Goal: Task Accomplishment & Management: Use online tool/utility

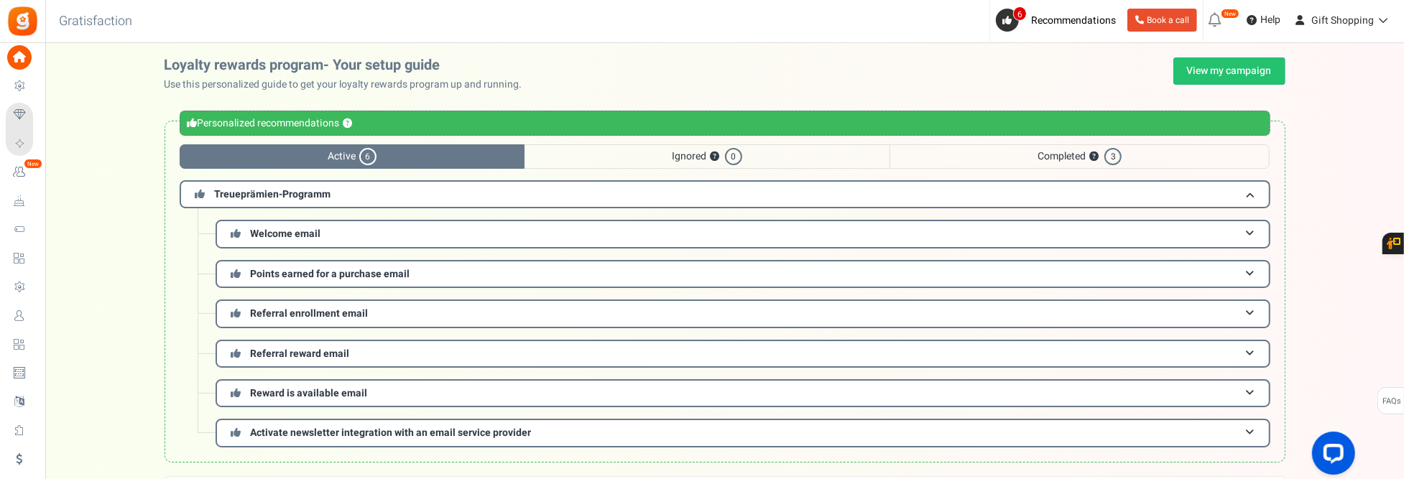
scroll to position [275, 0]
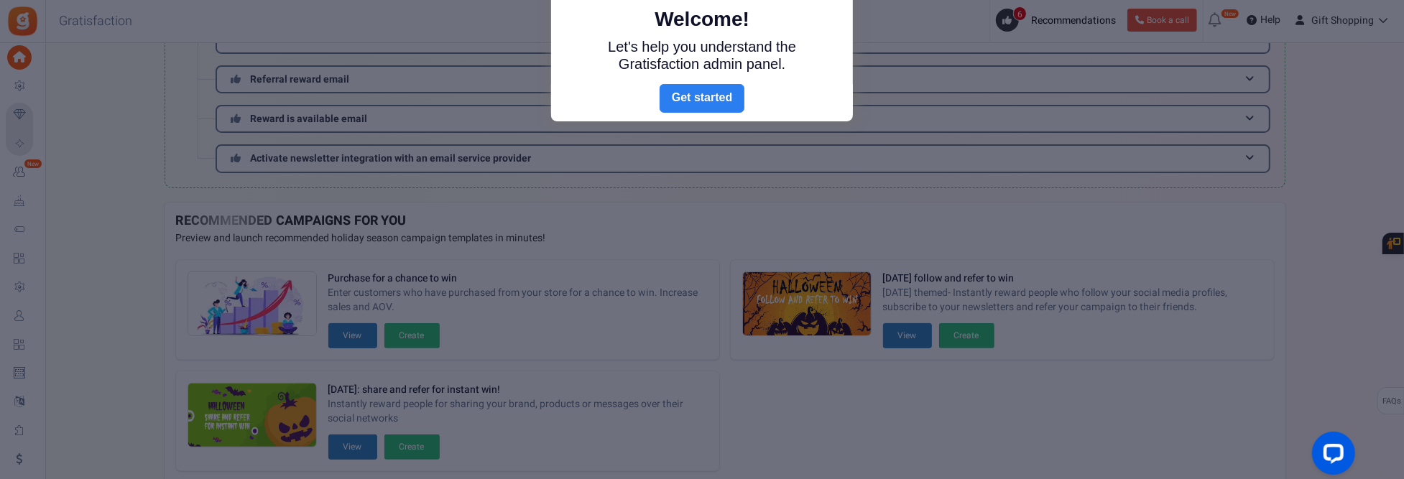
click at [697, 93] on link "Next" at bounding box center [702, 98] width 85 height 29
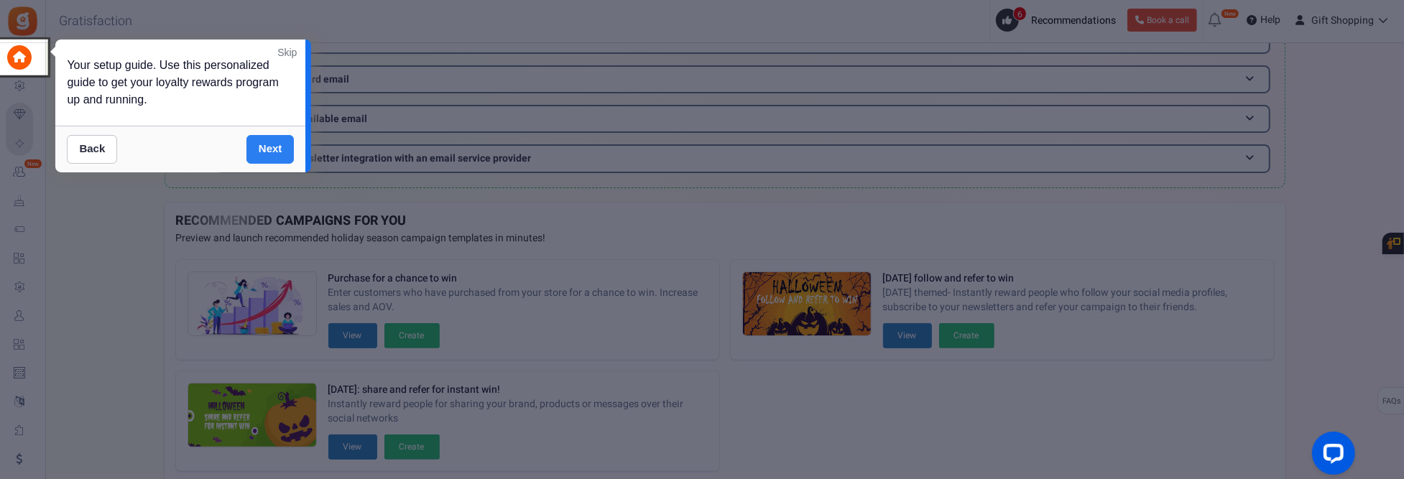
click at [262, 145] on link "Next" at bounding box center [271, 149] width 48 height 29
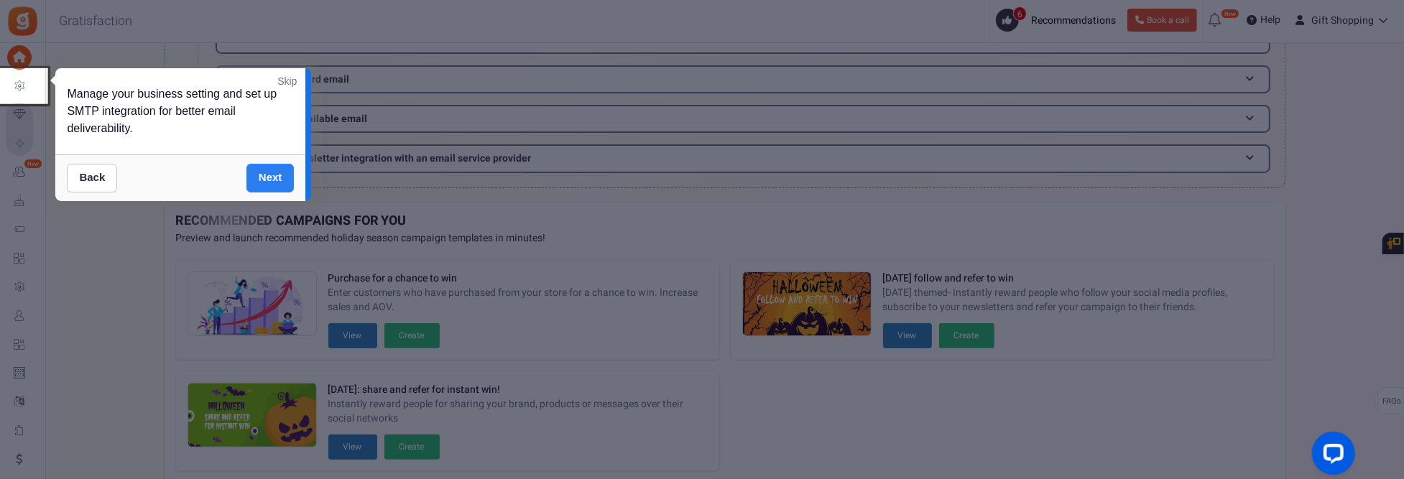
click at [268, 177] on link "Next" at bounding box center [271, 178] width 48 height 29
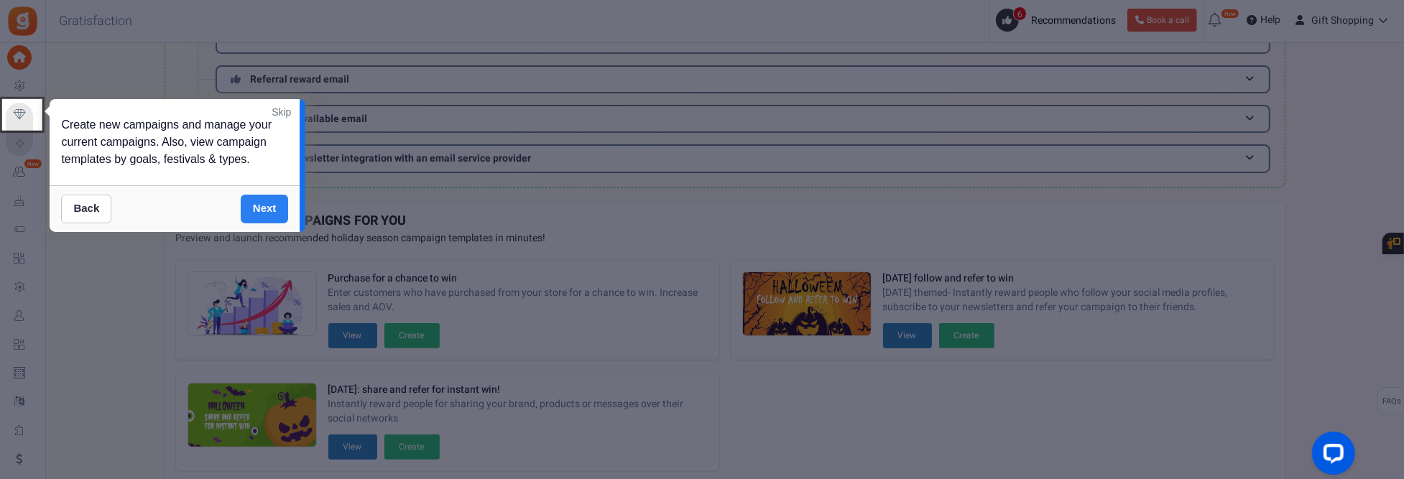
click at [266, 206] on link "Next" at bounding box center [265, 209] width 48 height 29
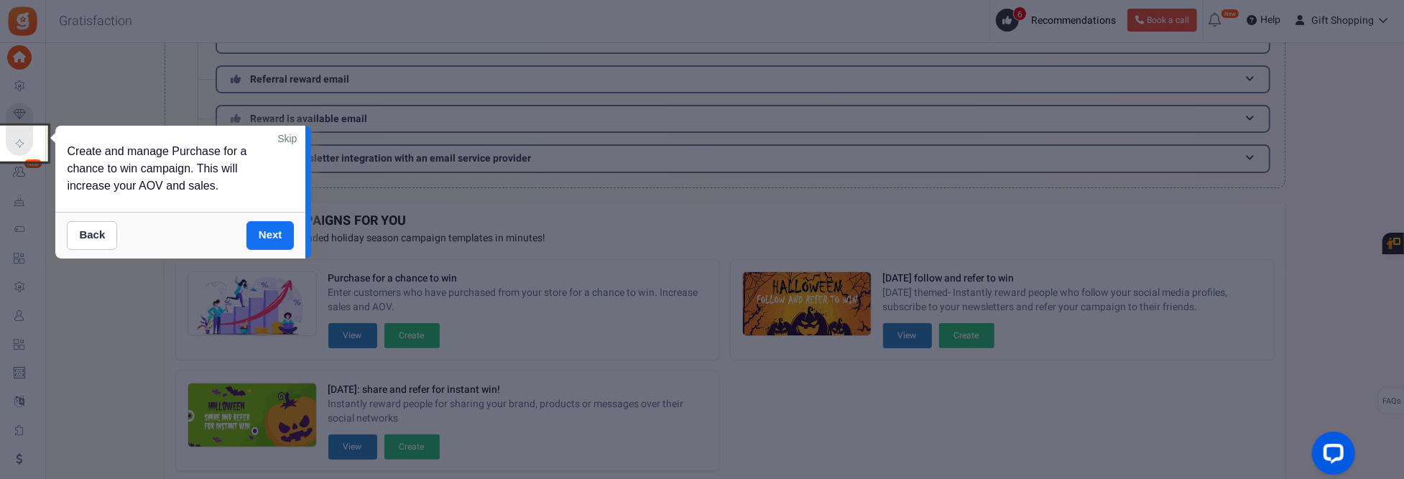
click at [267, 226] on link "Next" at bounding box center [271, 235] width 48 height 29
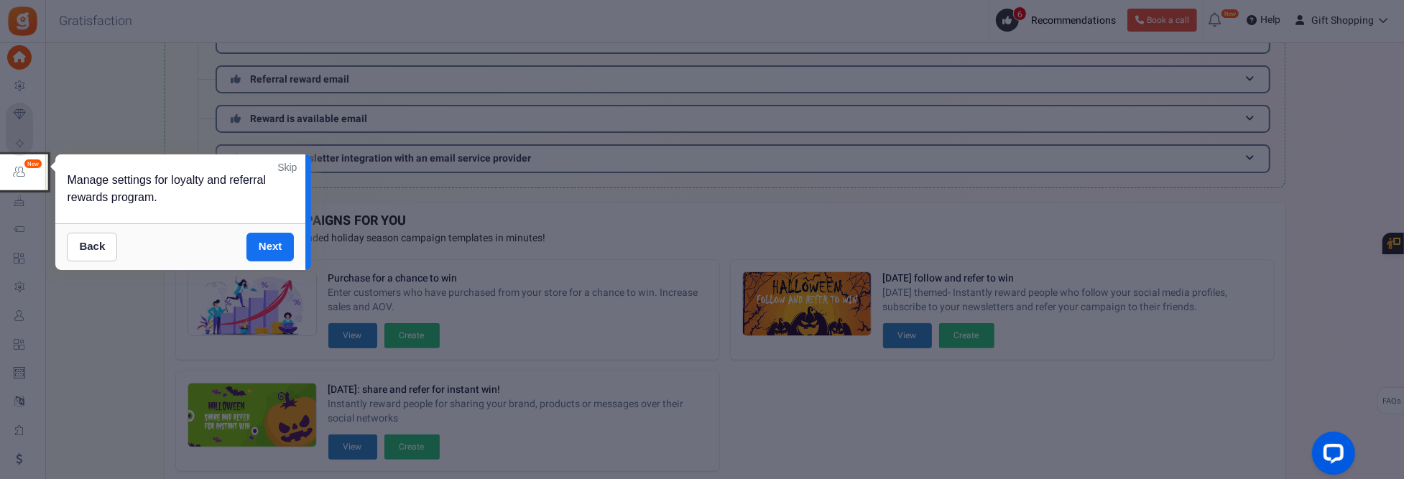
click at [288, 171] on link "Skip" at bounding box center [286, 167] width 19 height 14
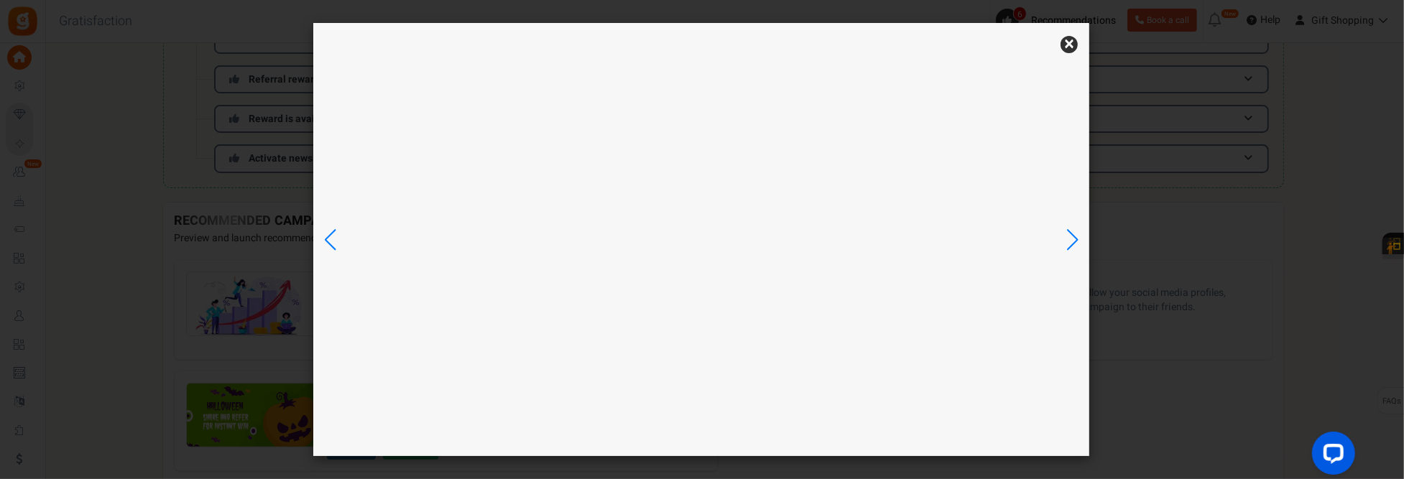
scroll to position [0, 0]
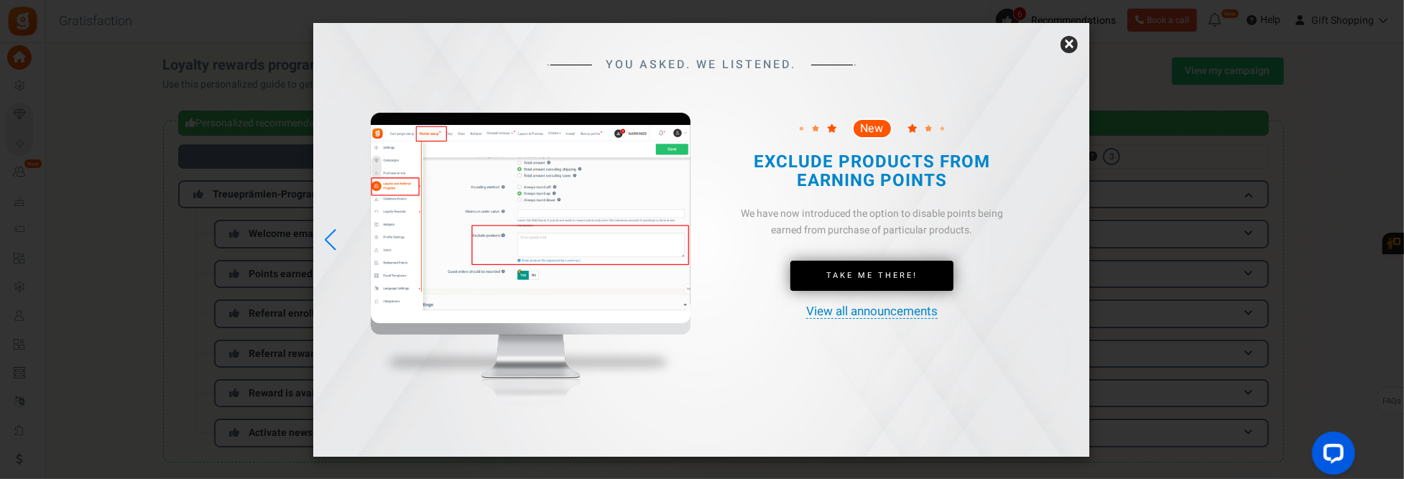
click at [1075, 47] on link "×" at bounding box center [1069, 44] width 17 height 17
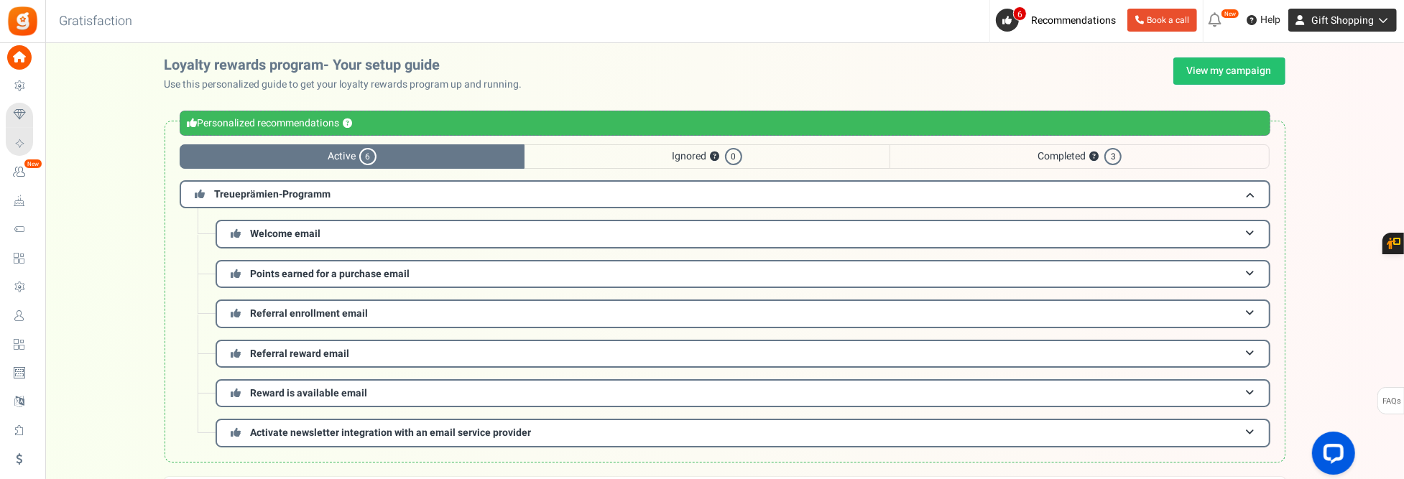
click at [1356, 18] on span "Gift Shopping" at bounding box center [1343, 20] width 63 height 15
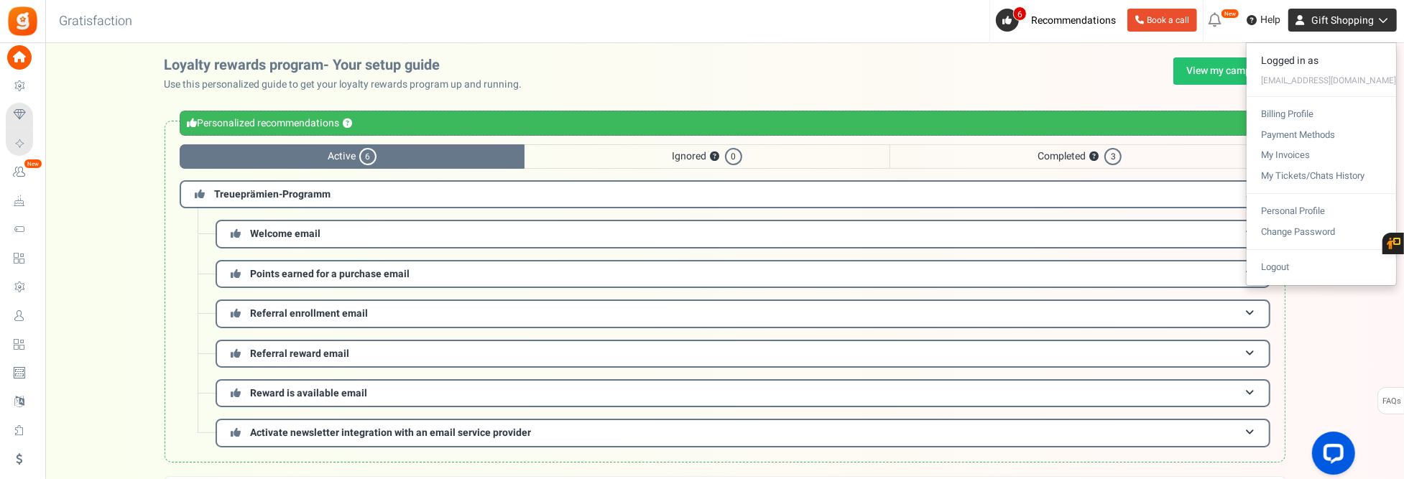
click at [1356, 18] on span "Gift Shopping" at bounding box center [1343, 20] width 63 height 15
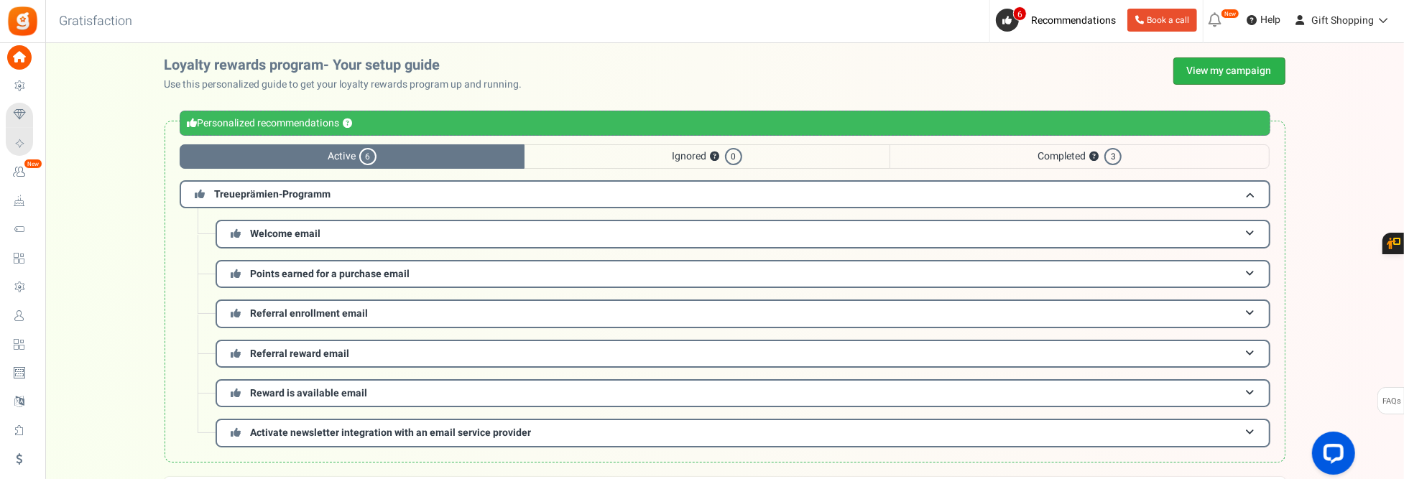
click at [1208, 63] on link "View my campaign" at bounding box center [1230, 70] width 112 height 27
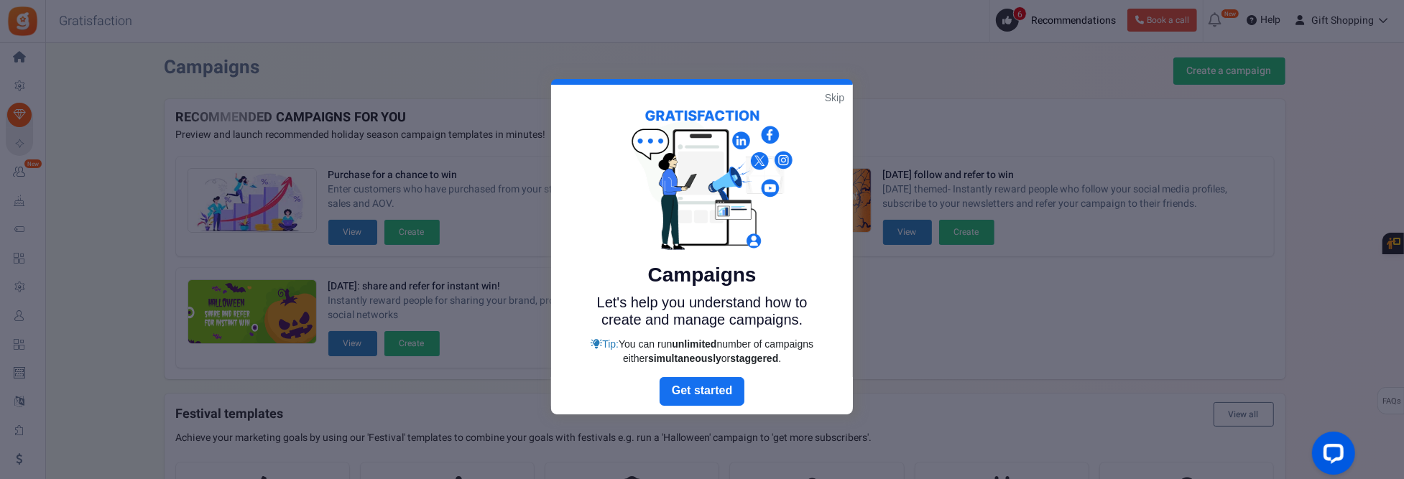
scroll to position [312, 0]
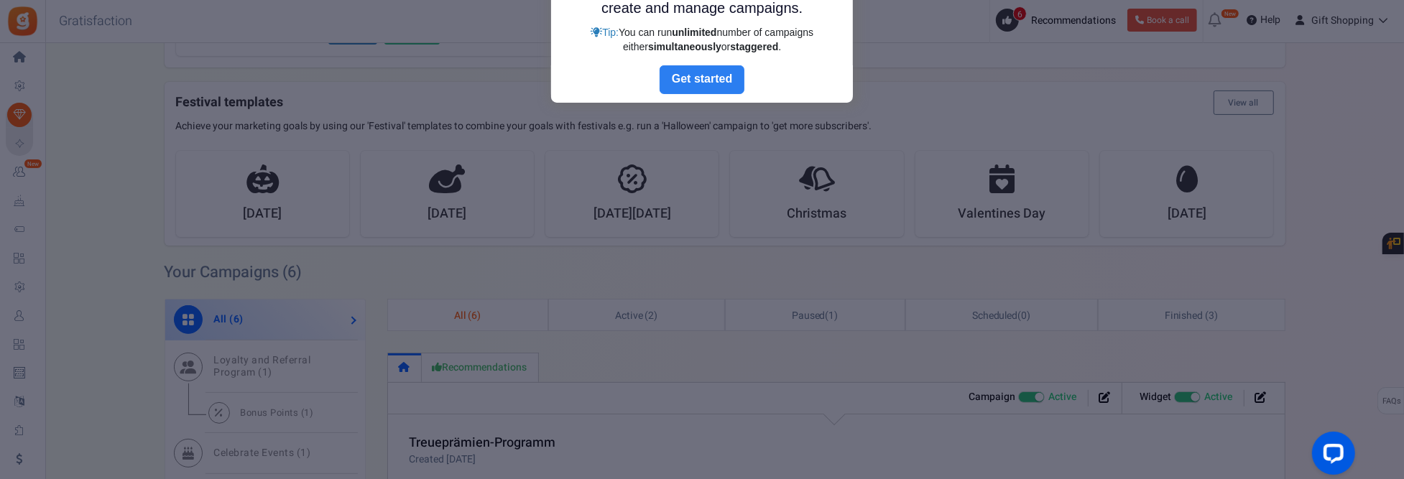
click at [706, 76] on link "Next" at bounding box center [702, 79] width 85 height 29
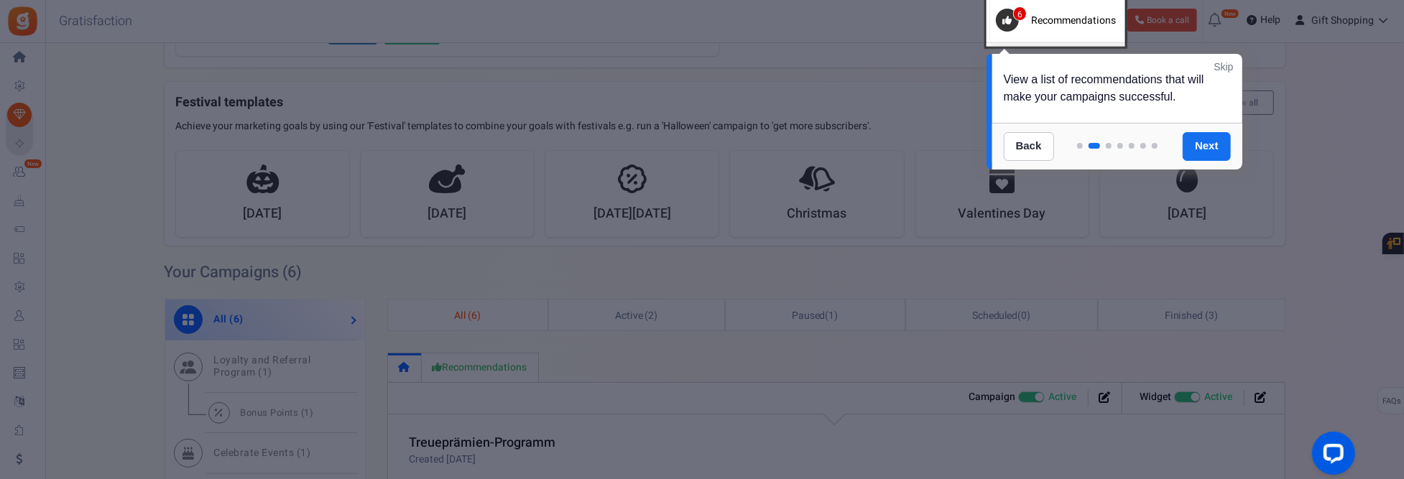
click at [1228, 62] on link "Skip" at bounding box center [1223, 67] width 19 height 14
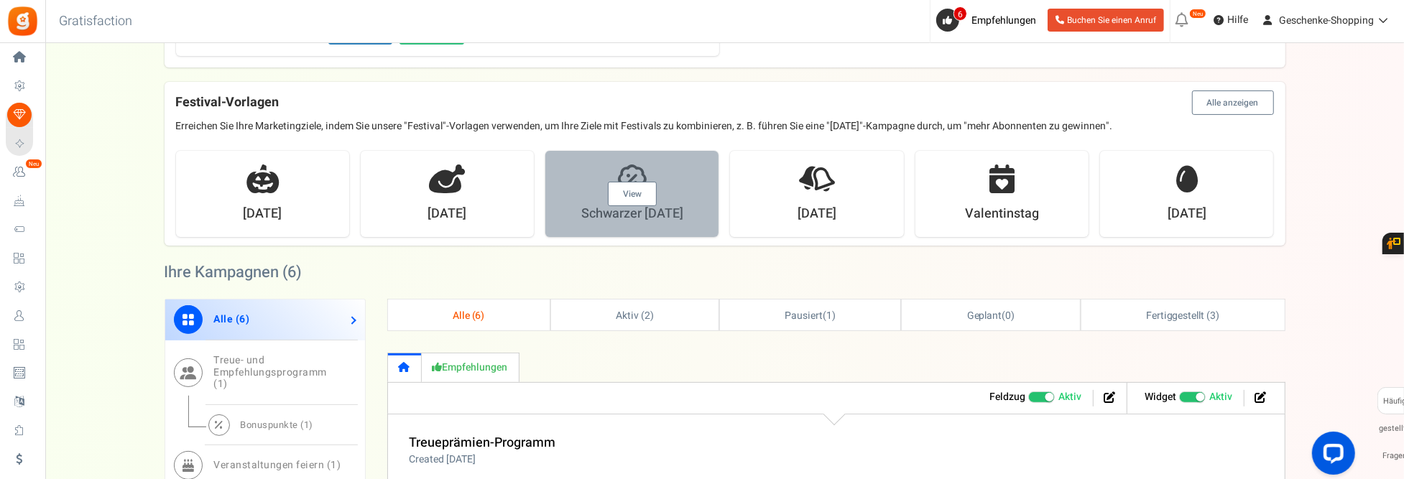
click at [631, 193] on link "View" at bounding box center [632, 194] width 49 height 24
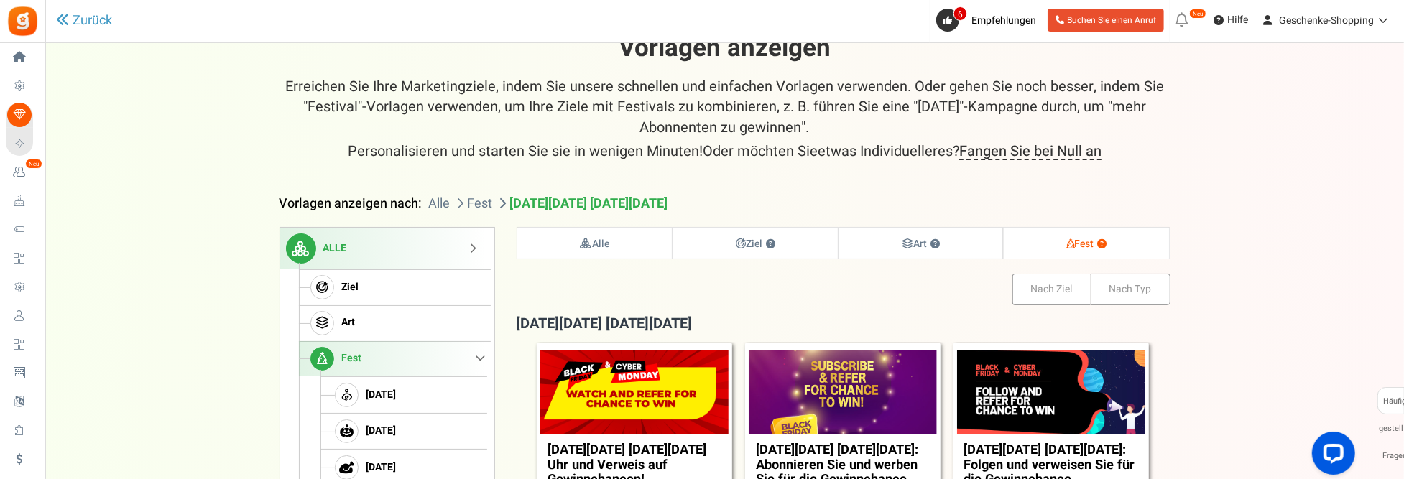
scroll to position [0, 0]
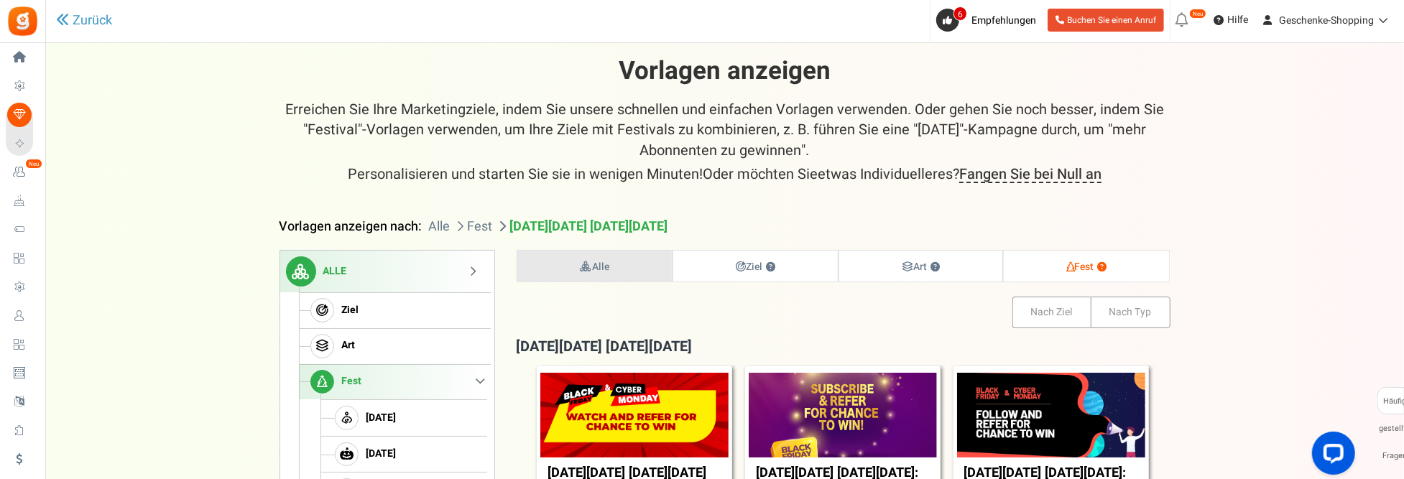
click at [620, 272] on link "Alle" at bounding box center [594, 266] width 155 height 31
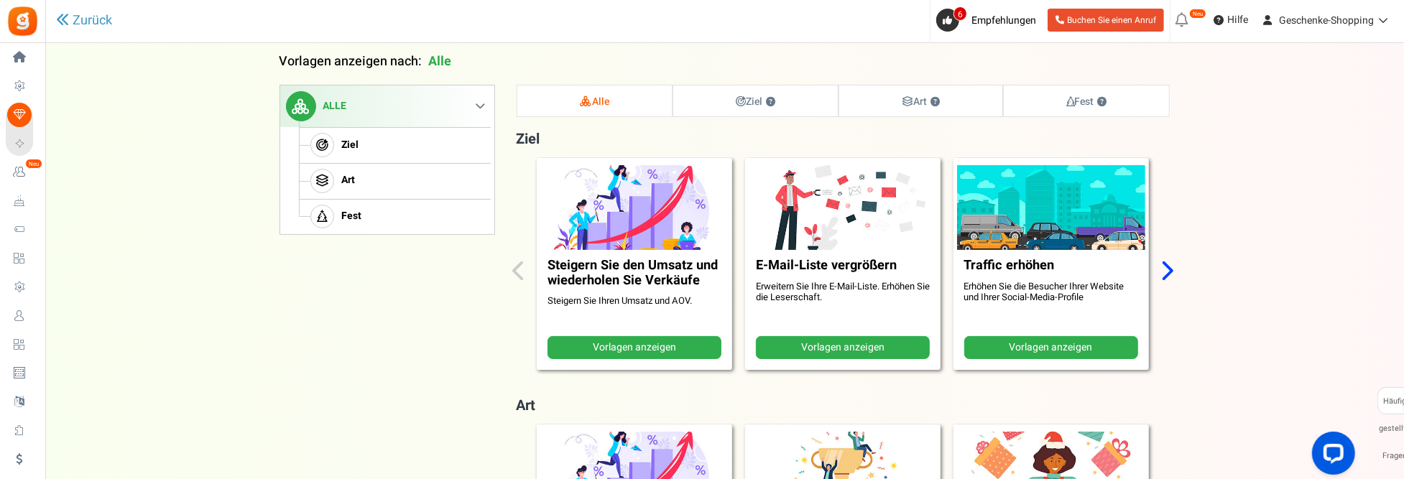
scroll to position [167, 0]
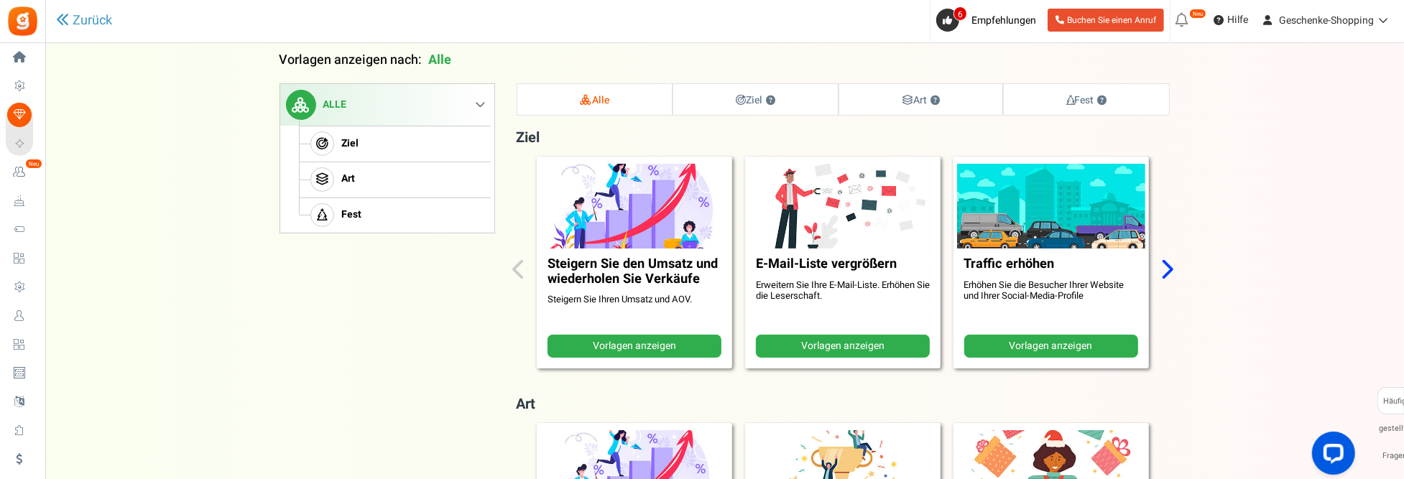
click at [637, 336] on link "Vorlagen anzeigen" at bounding box center [635, 346] width 174 height 23
click at [639, 341] on link "Vorlagen anzeigen" at bounding box center [635, 346] width 174 height 23
click at [1165, 268] on icon "Nächste Folie" at bounding box center [1168, 270] width 14 height 22
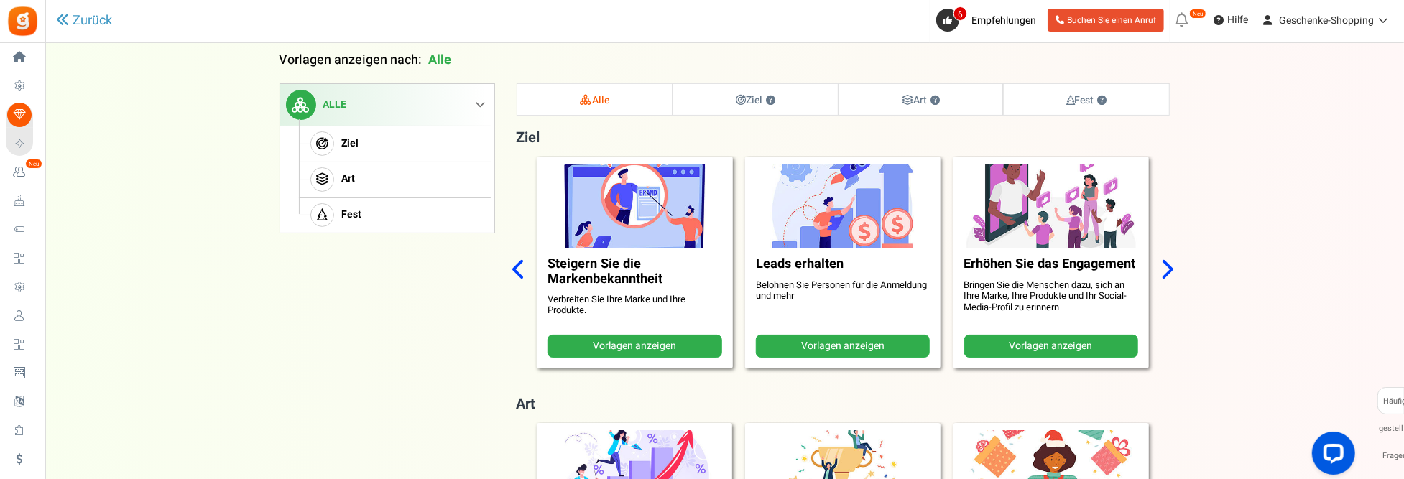
click at [1165, 268] on icon "Nächste Folie" at bounding box center [1168, 270] width 14 height 22
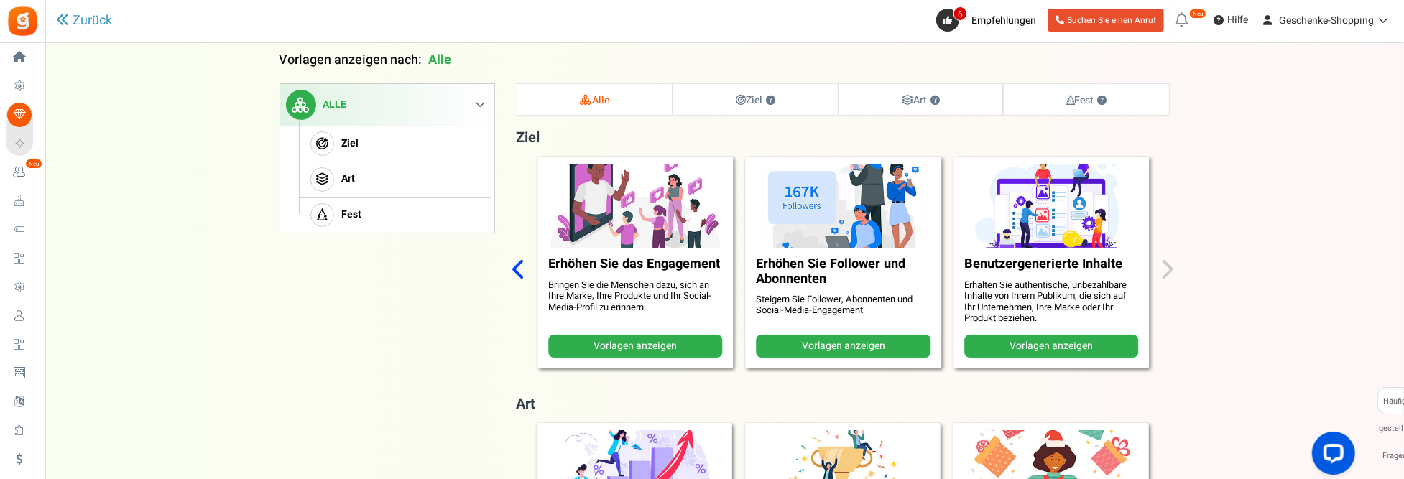
click at [525, 277] on icon "Vorherige Folie" at bounding box center [520, 270] width 14 height 22
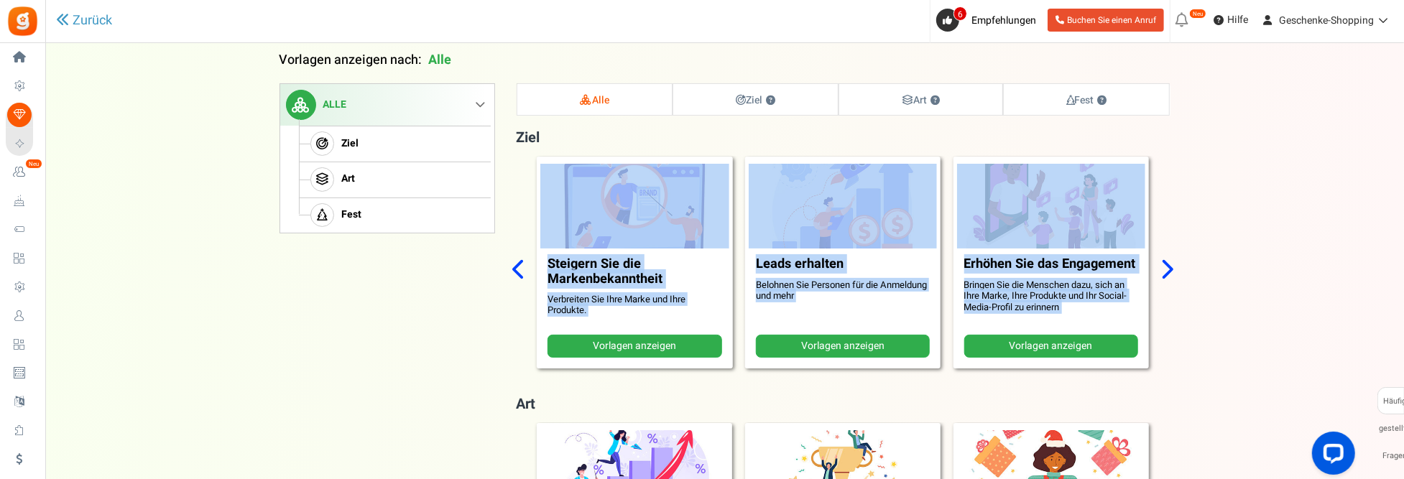
click at [527, 278] on div "Steigern Sie den Umsatz und wiederholen Sie Verkäufe Steigern Sie Ihren Umsatz …" at bounding box center [844, 271] width 654 height 229
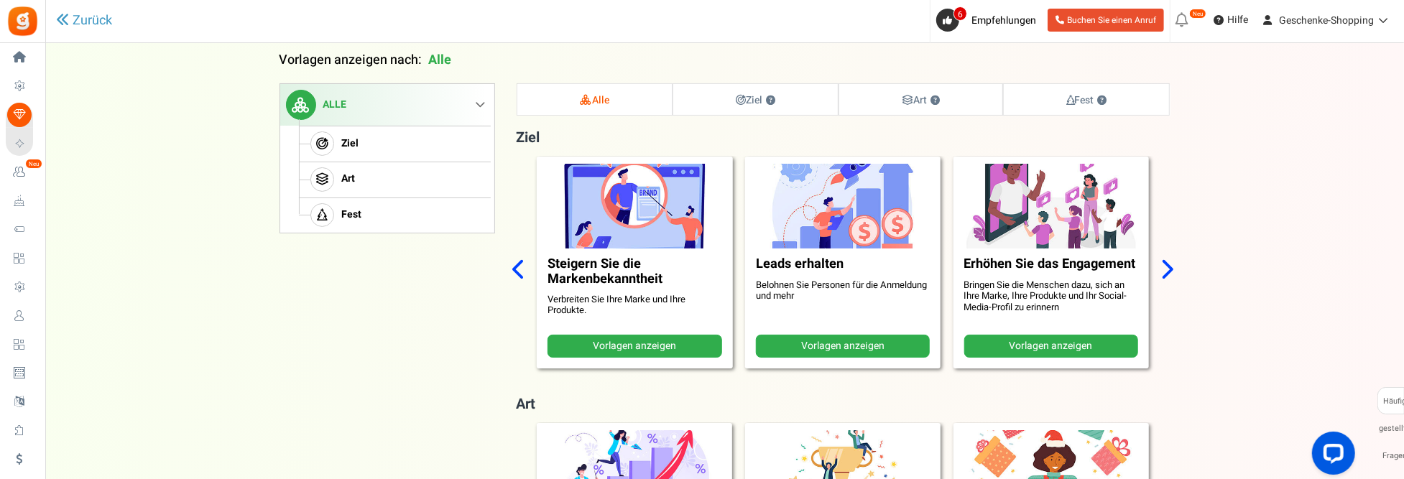
drag, startPoint x: 527, startPoint y: 278, endPoint x: 511, endPoint y: 266, distance: 20.0
click at [522, 272] on icon "Vorherige Folie" at bounding box center [520, 270] width 14 height 22
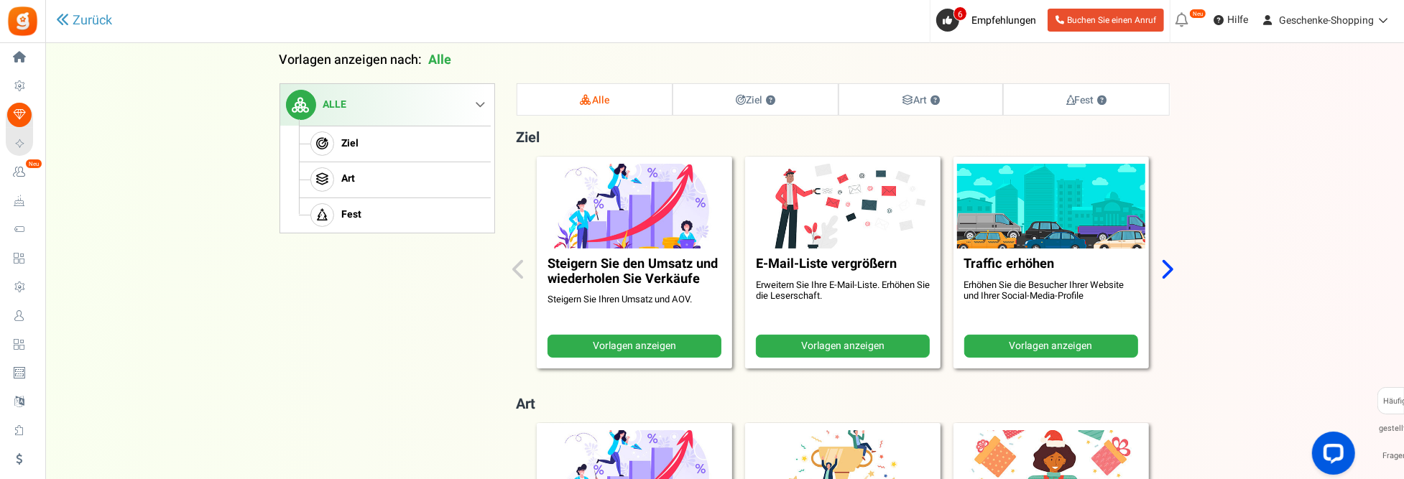
click at [1028, 343] on link "Vorlagen anzeigen" at bounding box center [1052, 346] width 174 height 23
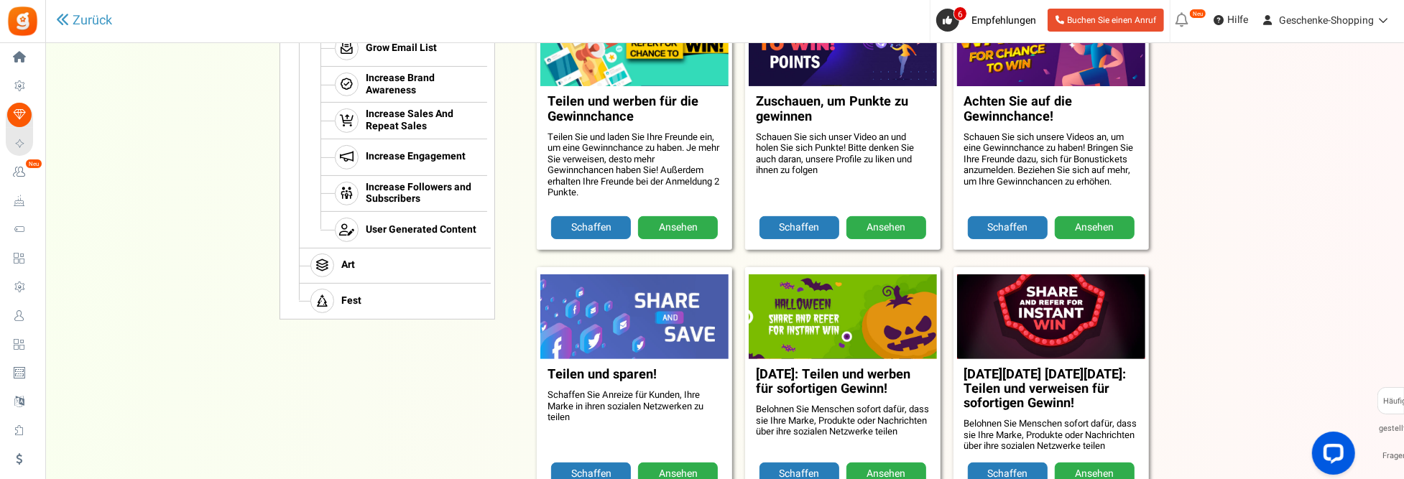
scroll to position [382, 0]
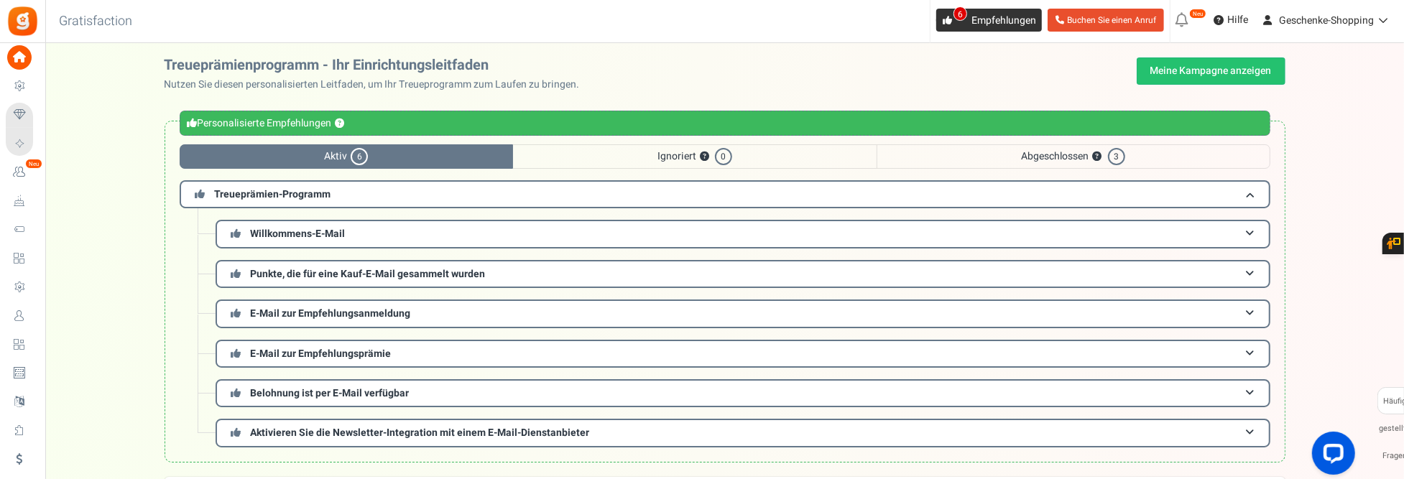
click at [982, 26] on span "Empfehlungen" at bounding box center [1004, 20] width 65 height 15
click at [309, 158] on span "Aktiv 6" at bounding box center [347, 156] width 334 height 24
click at [354, 150] on span "6" at bounding box center [359, 156] width 17 height 17
click at [354, 188] on h3 "Treueprämien-Programm" at bounding box center [725, 194] width 1091 height 28
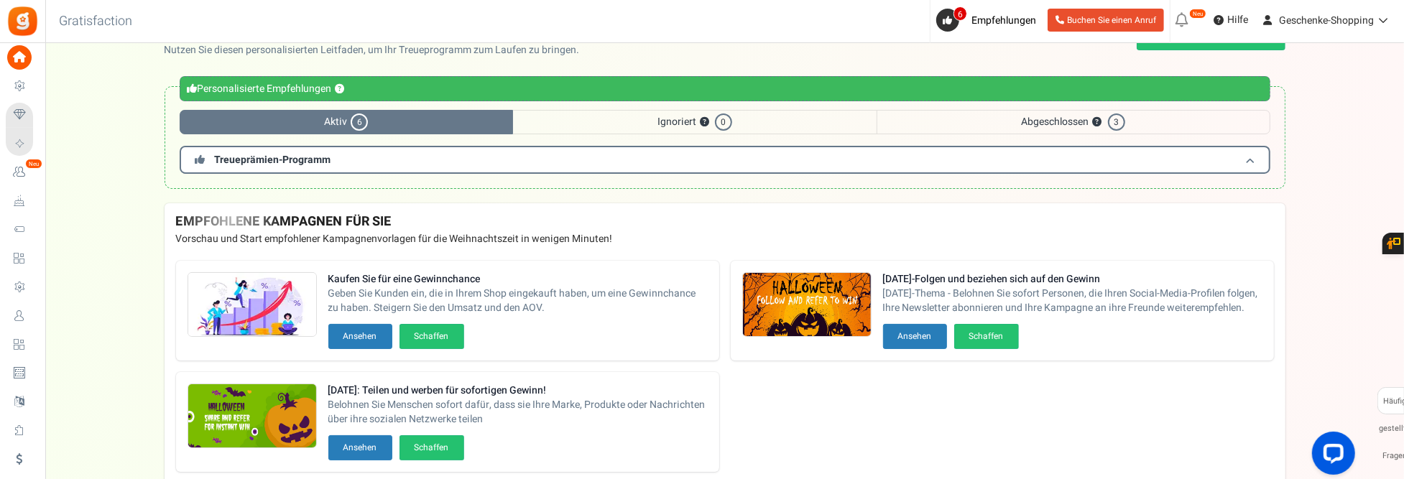
scroll to position [72, 0]
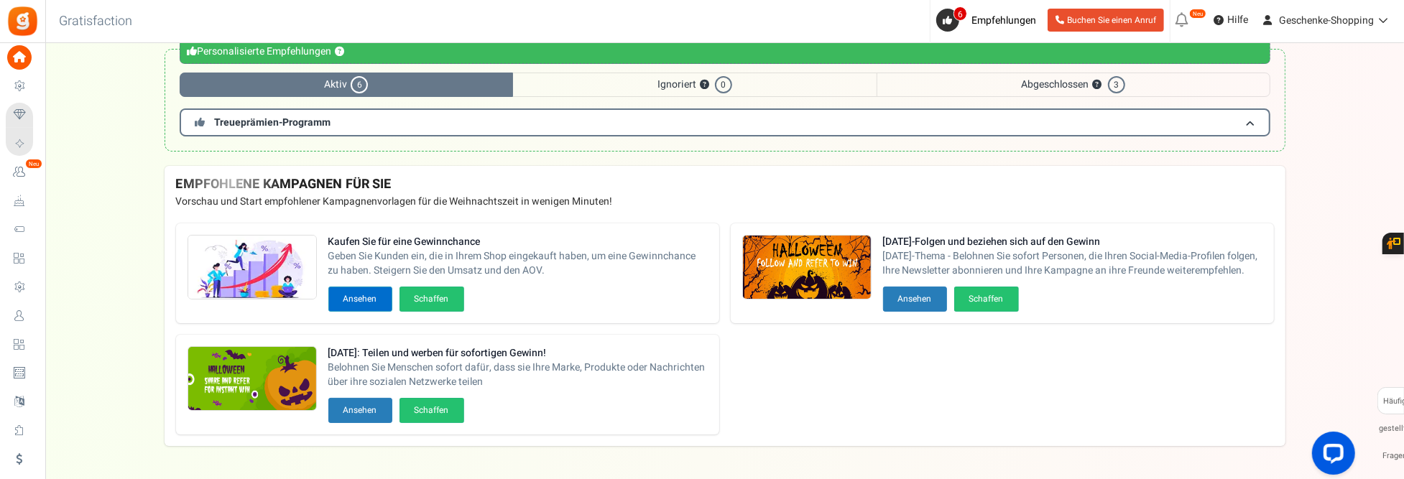
click at [364, 297] on button "Ansehen" at bounding box center [360, 299] width 64 height 25
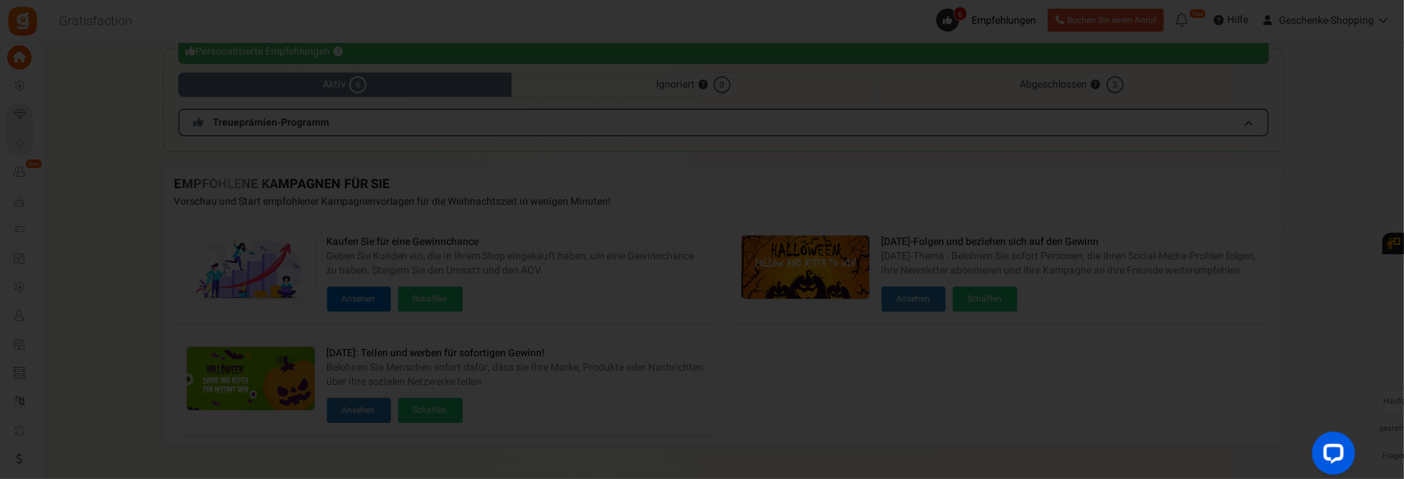
scroll to position [0, 0]
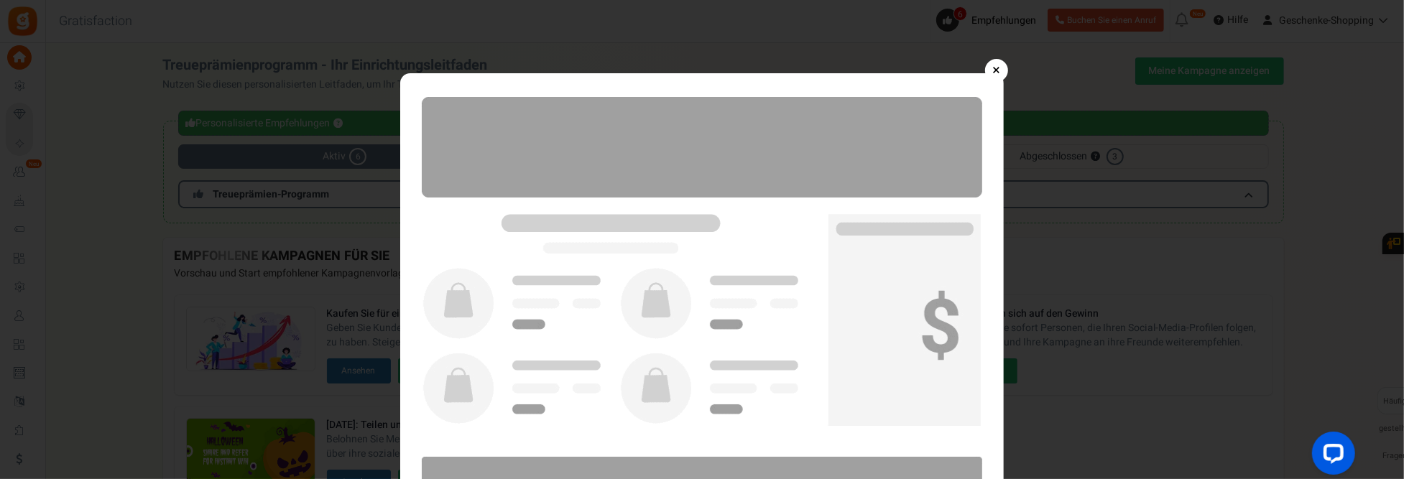
click at [999, 65] on link "×" at bounding box center [996, 70] width 23 height 23
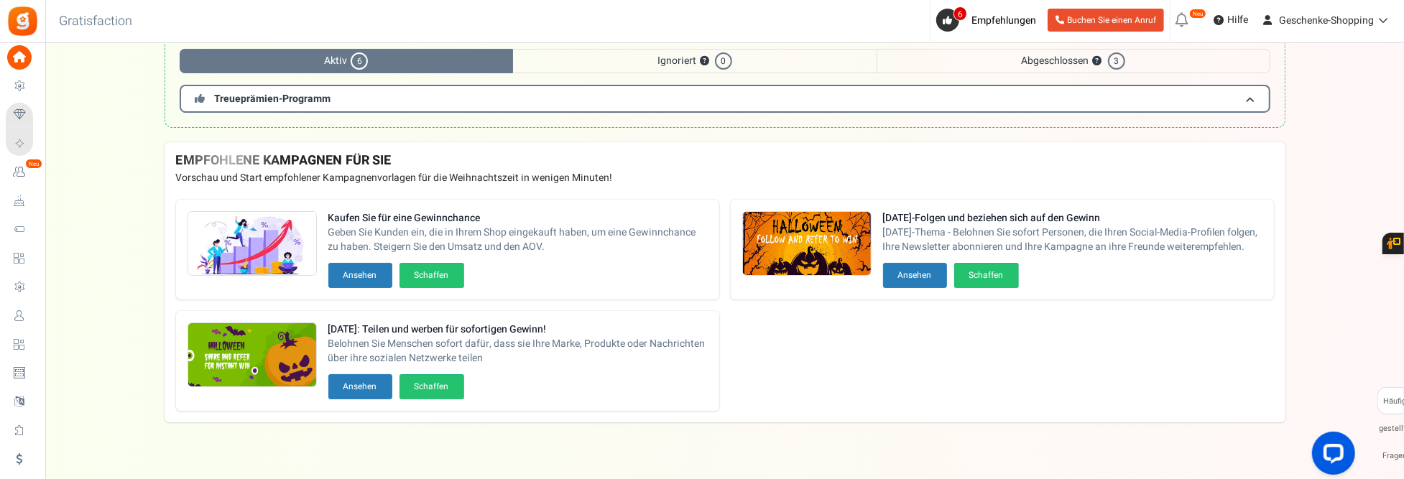
scroll to position [108, 0]
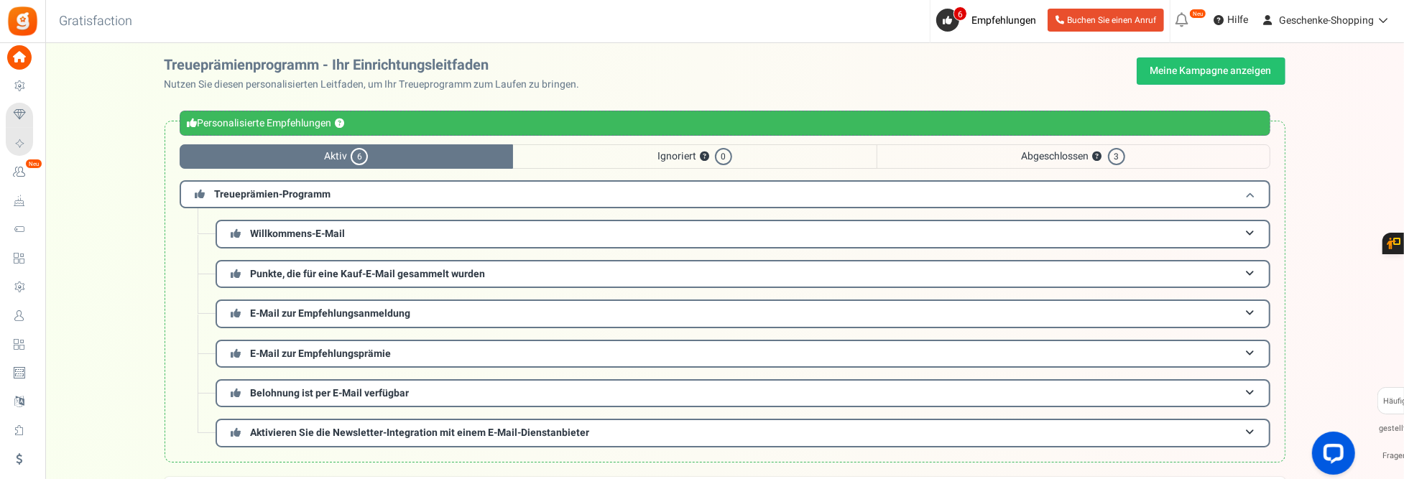
click at [242, 195] on span "Treueprämien-Programm" at bounding box center [273, 194] width 116 height 15
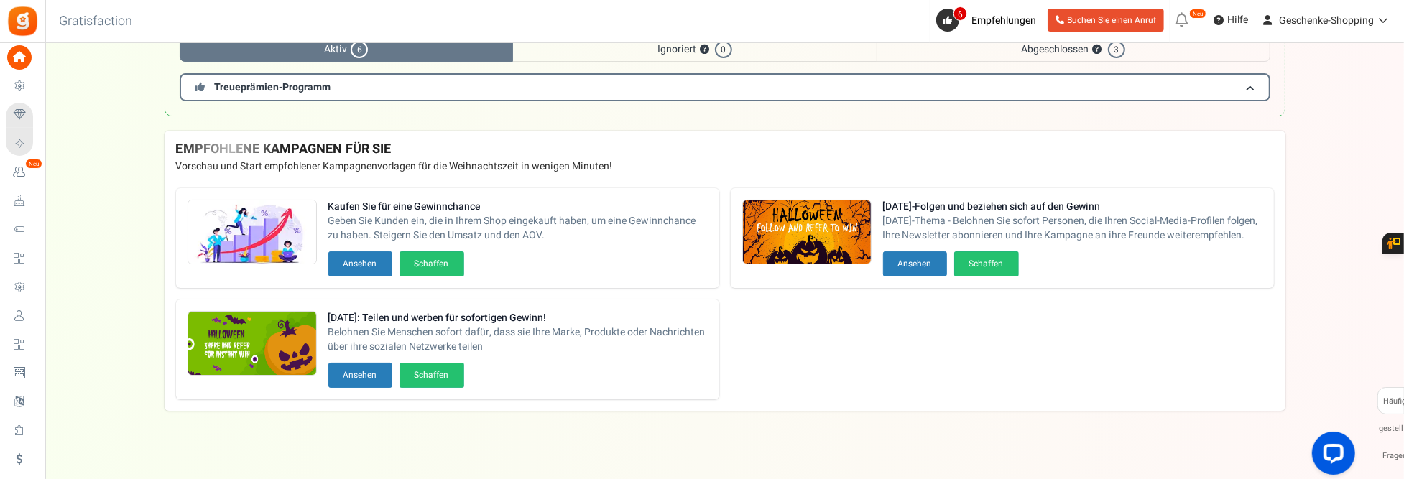
scroll to position [108, 0]
click at [427, 258] on button "Schaffen" at bounding box center [432, 263] width 65 height 25
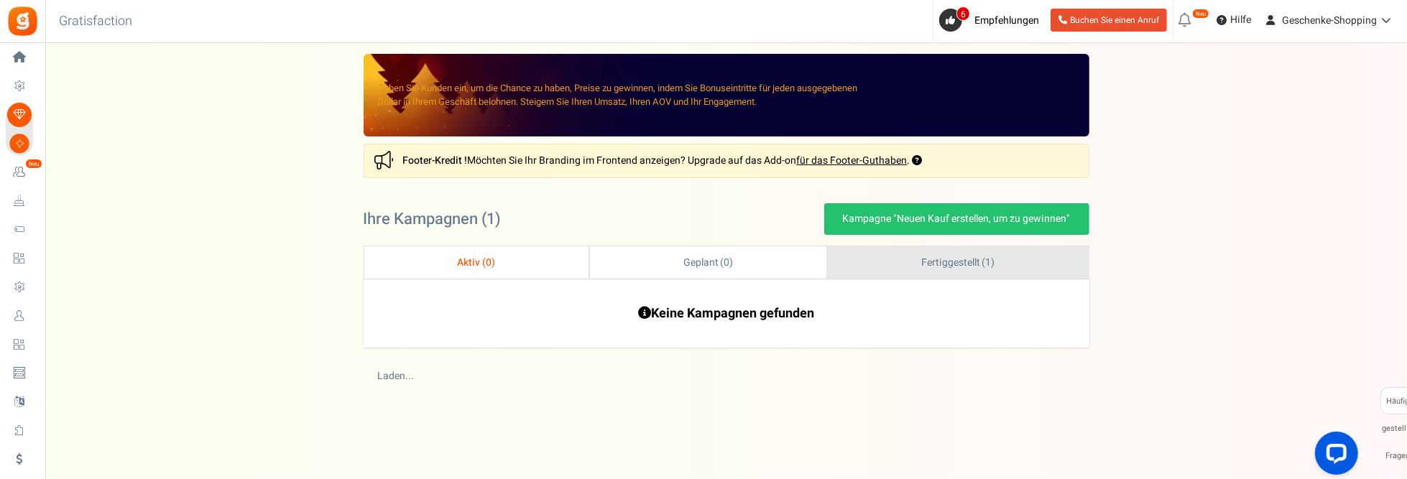
click at [967, 260] on span "Fertiggestellt ( 1 )" at bounding box center [957, 262] width 73 height 15
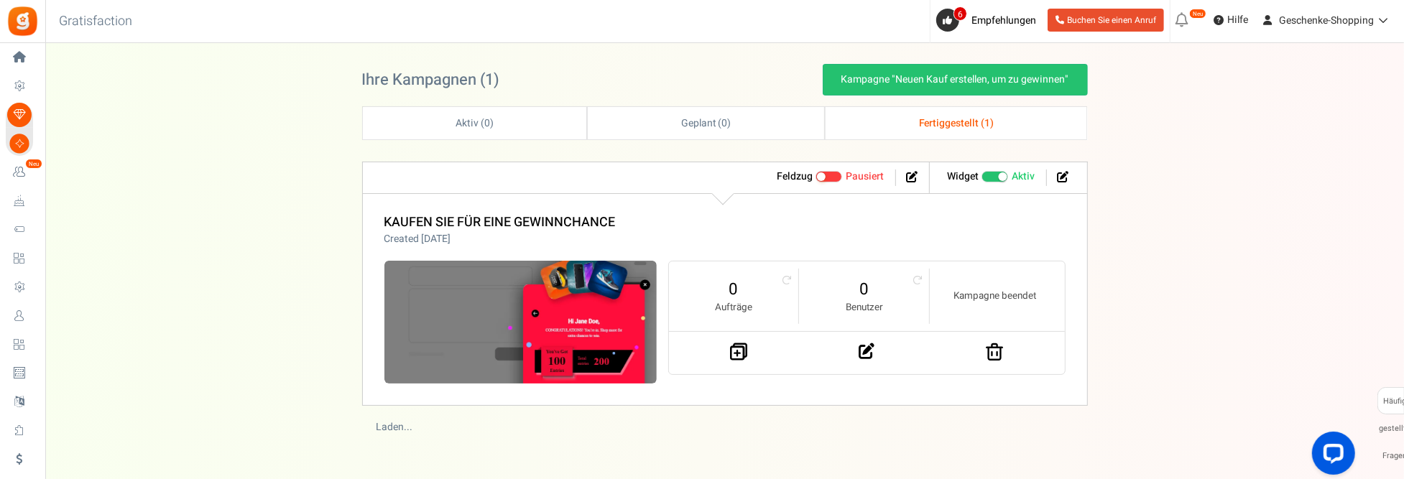
scroll to position [144, 0]
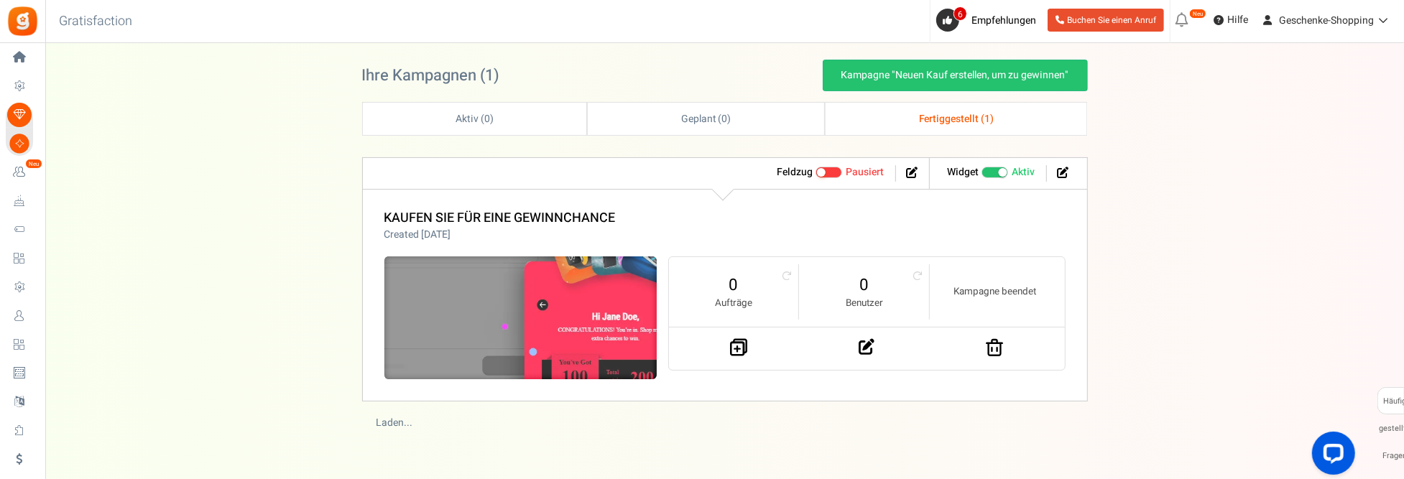
click at [574, 296] on img at bounding box center [520, 318] width 409 height 184
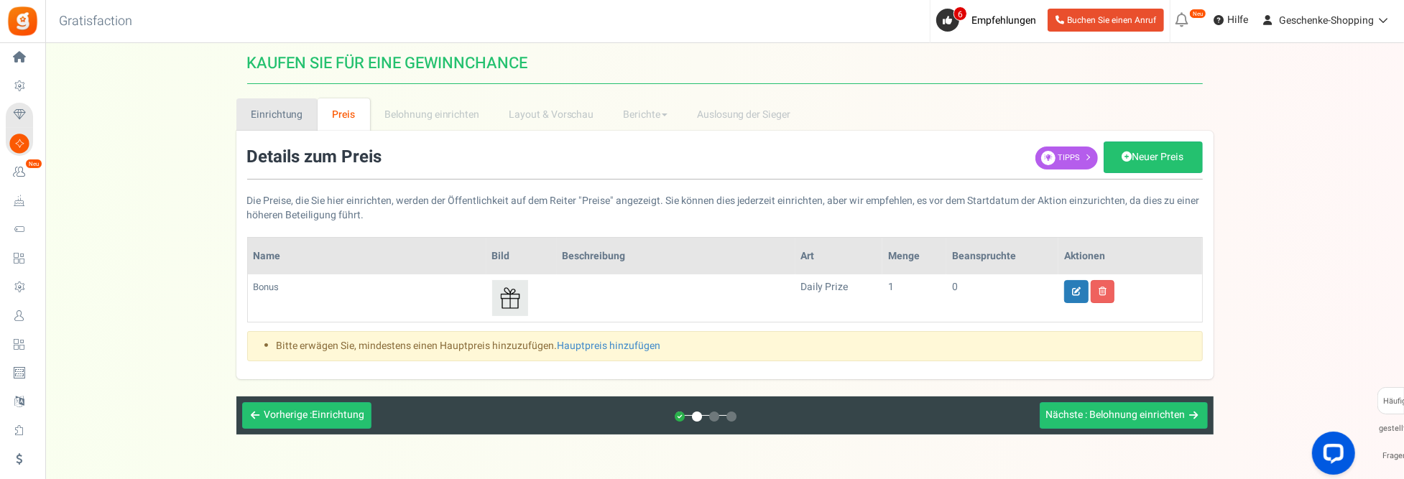
click at [285, 119] on link "Einrichtung" at bounding box center [276, 114] width 81 height 32
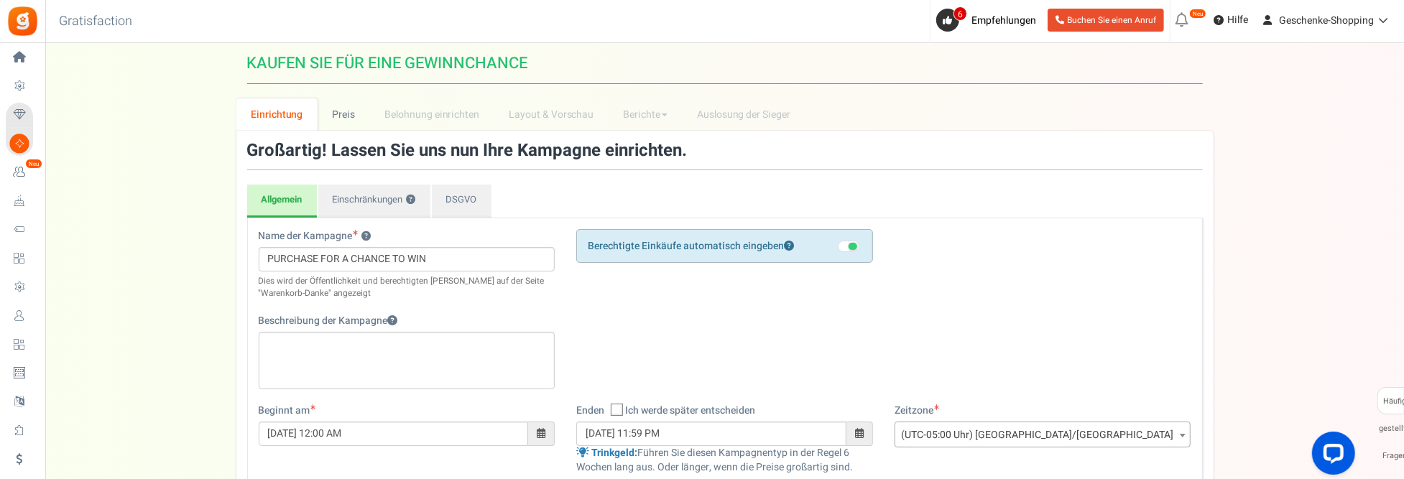
click at [110, 29] on h3 "Gratisfaction" at bounding box center [95, 21] width 105 height 29
click at [1029, 21] on span "Empfehlungen" at bounding box center [1004, 20] width 65 height 15
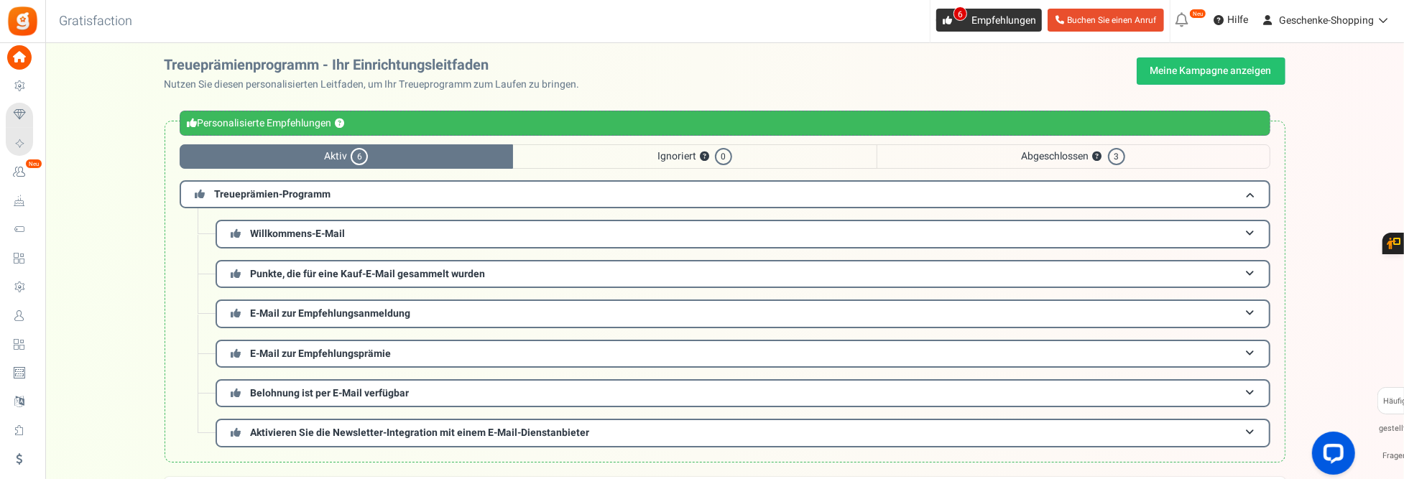
scroll to position [71, 0]
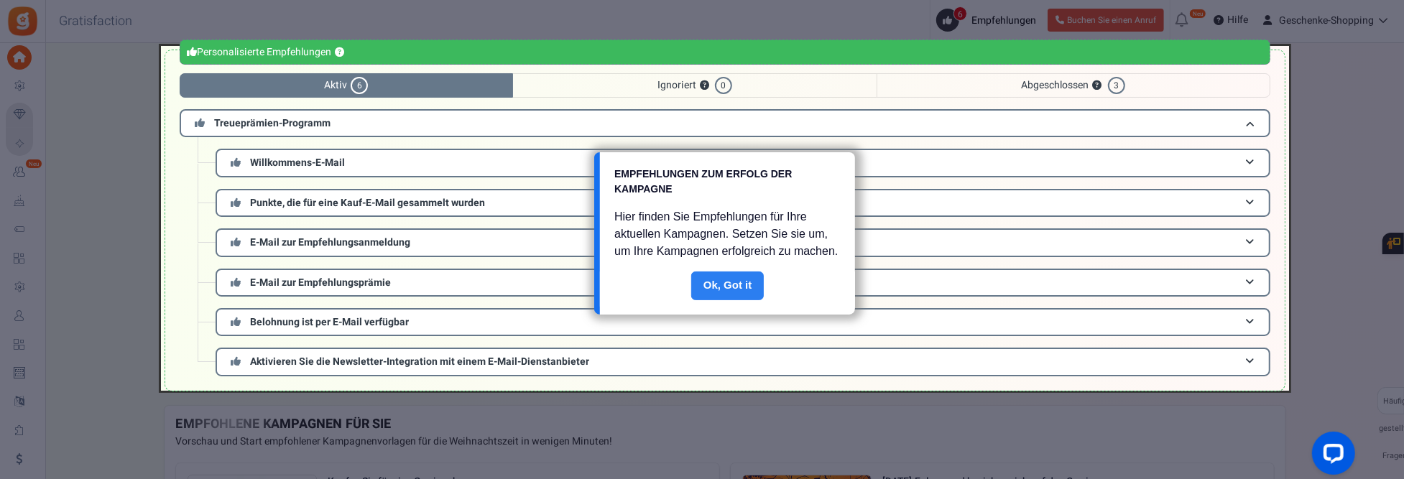
click at [726, 280] on link "Fertig" at bounding box center [727, 286] width 73 height 29
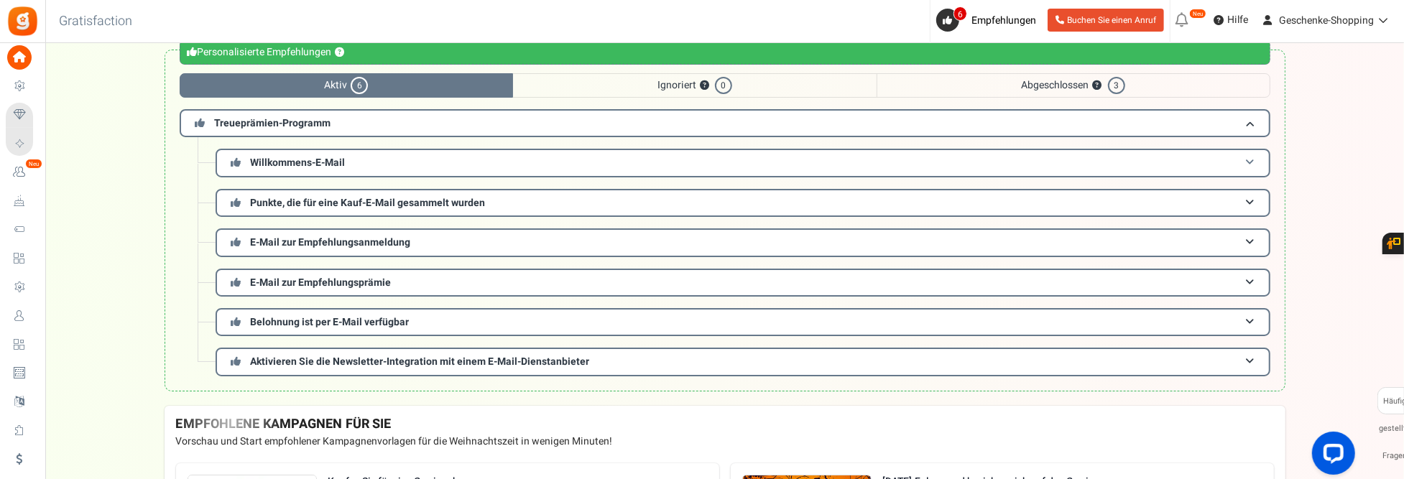
scroll to position [0, 0]
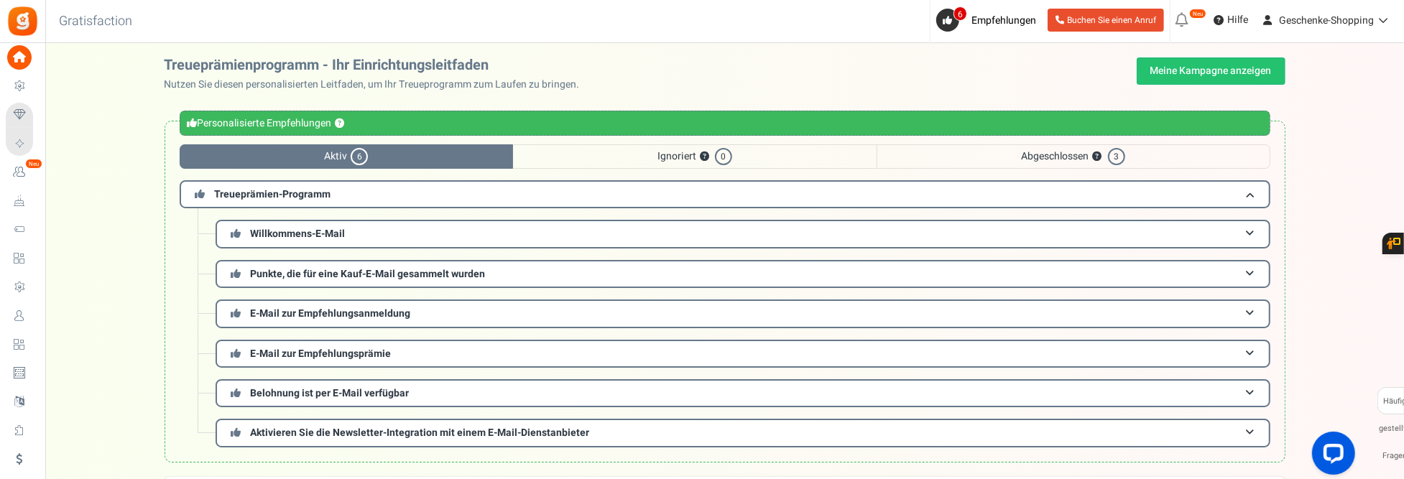
click at [360, 154] on span "6" at bounding box center [359, 156] width 17 height 17
click at [423, 149] on span "Aktiv 6" at bounding box center [347, 156] width 334 height 24
click at [424, 116] on div "Personalisierte Empfehlungen ?" at bounding box center [725, 123] width 1091 height 25
click at [1059, 150] on font "Abgeschlossen" at bounding box center [1056, 156] width 68 height 15
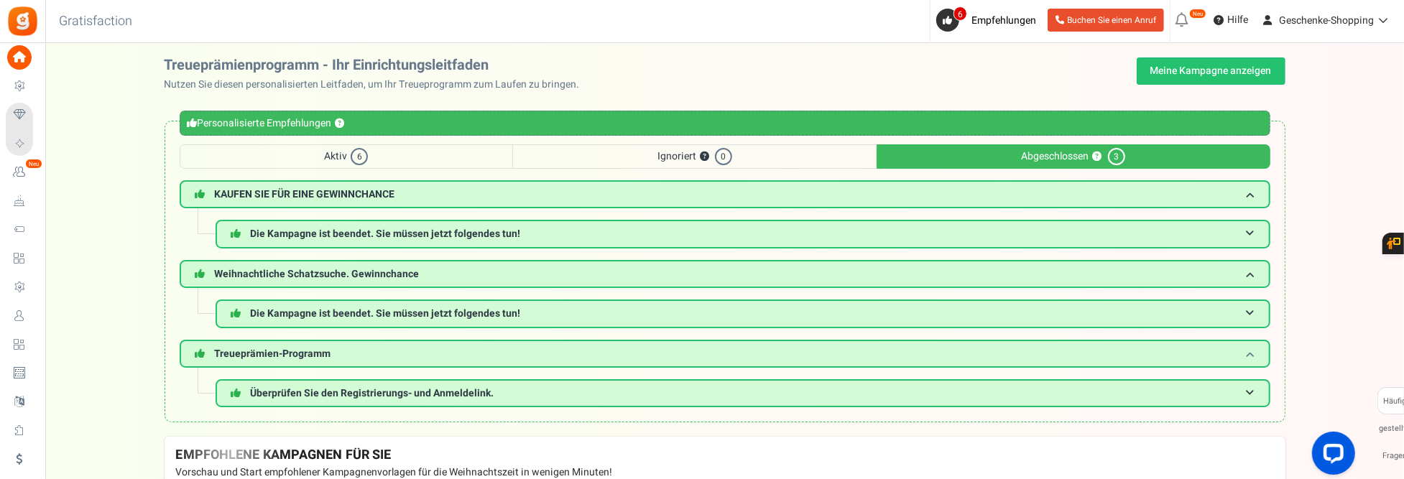
click at [308, 346] on span "Treueprämien-Programm" at bounding box center [273, 353] width 116 height 15
click at [1253, 351] on span at bounding box center [1250, 354] width 9 height 11
click at [208, 349] on span "Treueprämien-Programm" at bounding box center [263, 354] width 136 height 11
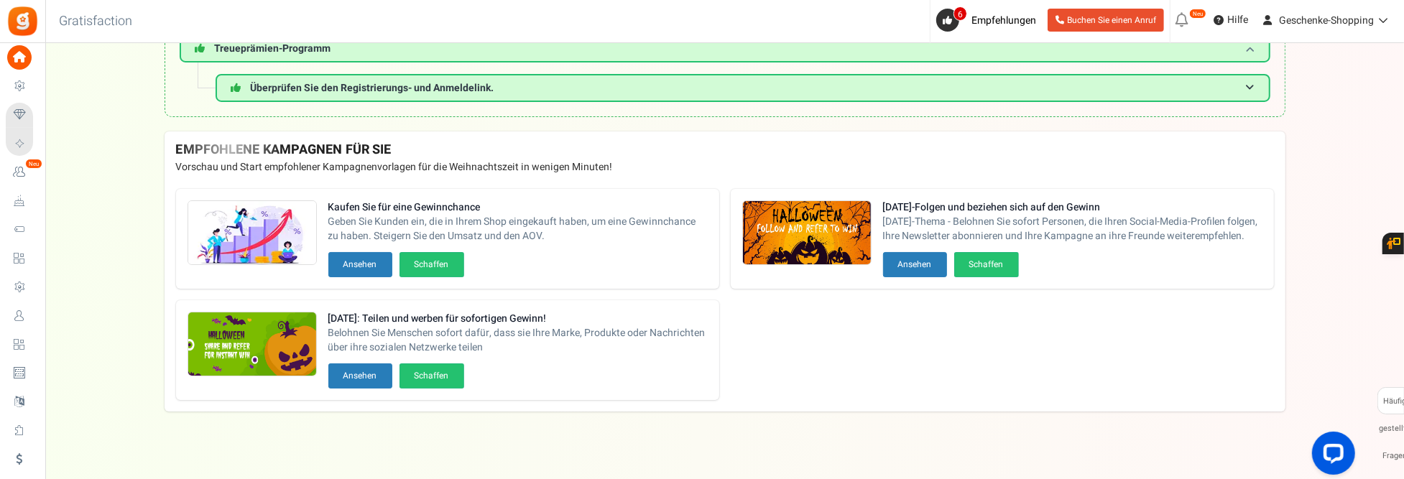
scroll to position [90, 0]
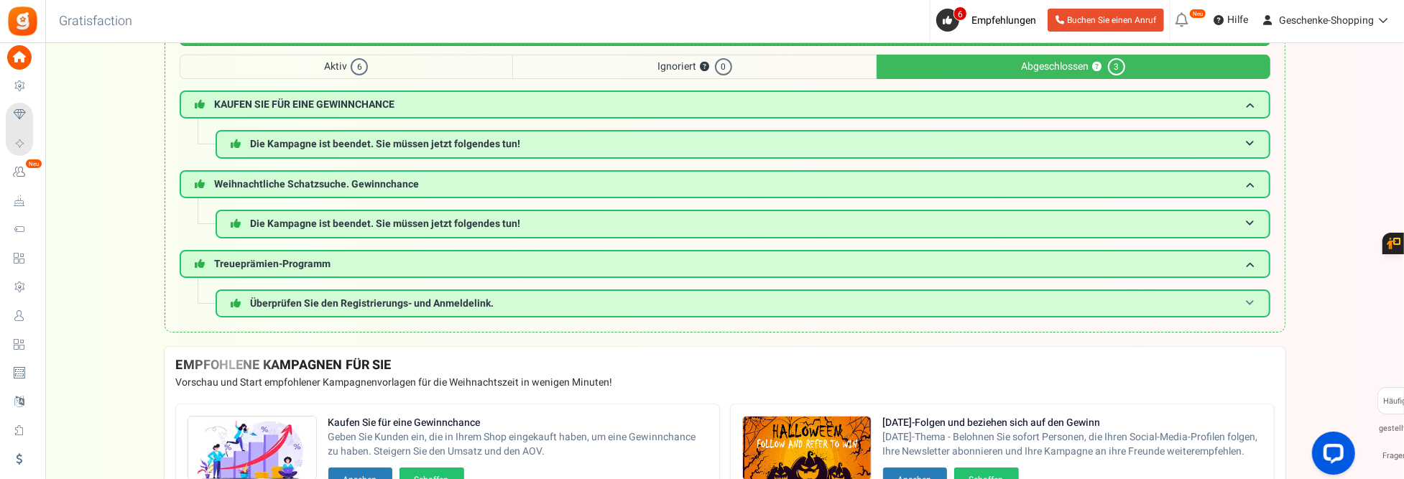
click at [423, 297] on span "Überprüfen Sie den Registrierungs- und Anmeldelink." at bounding box center [373, 303] width 244 height 15
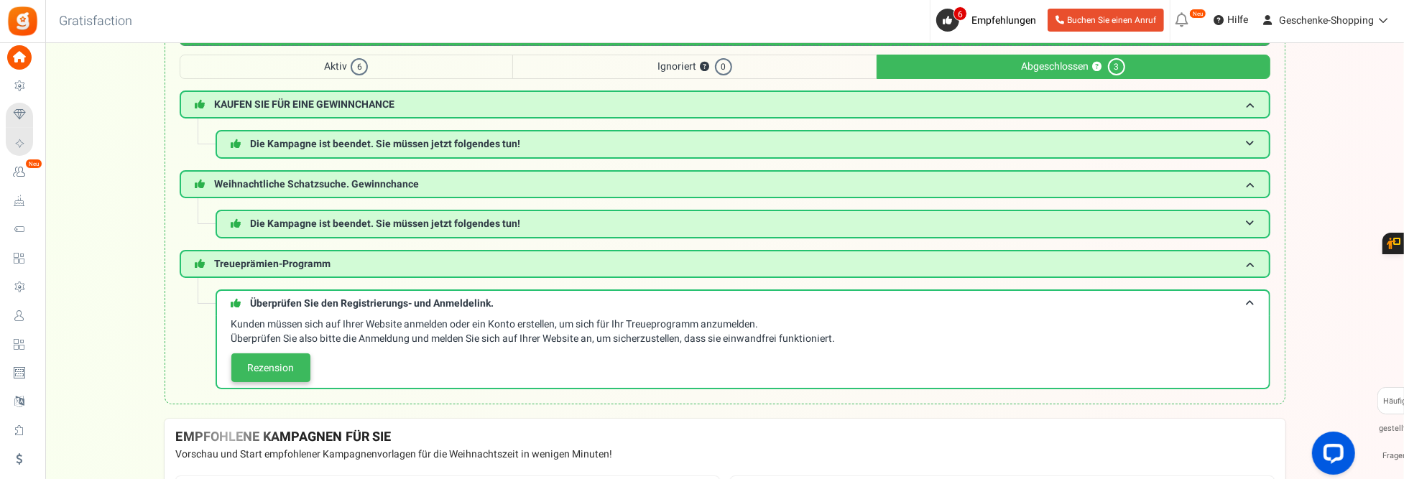
click at [264, 356] on link "Rezension" at bounding box center [270, 368] width 79 height 29
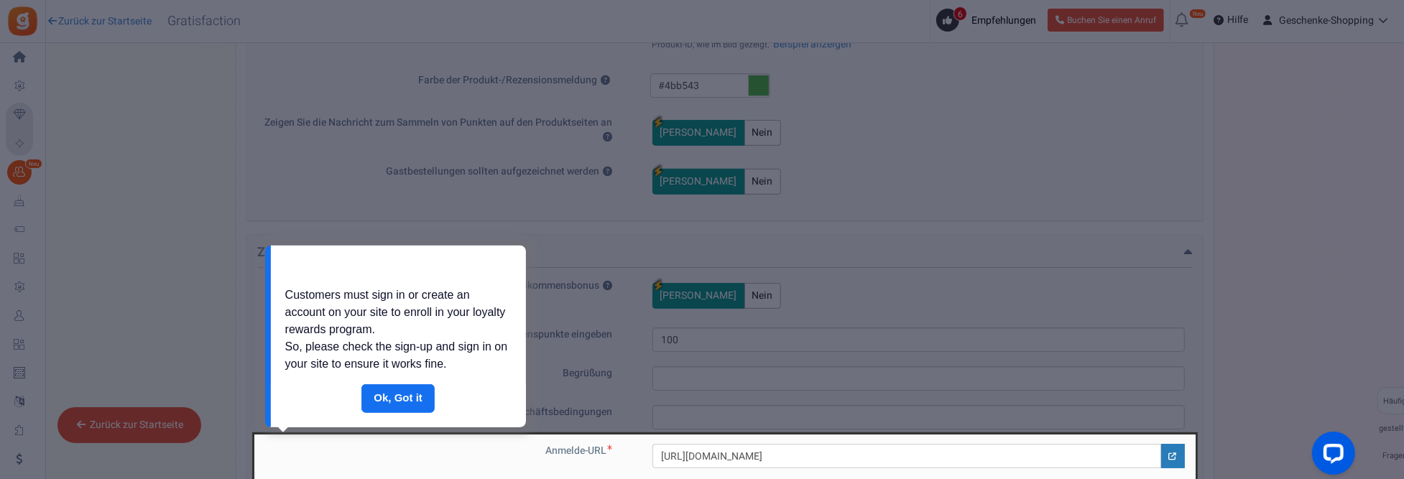
scroll to position [1024, 0]
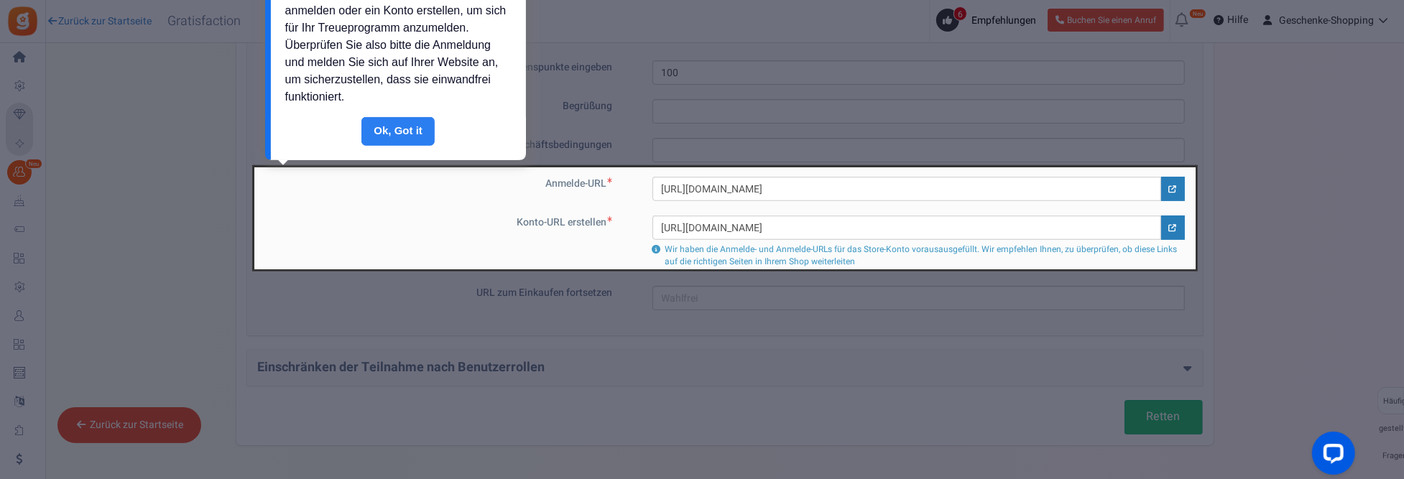
click at [405, 127] on link "Fertig" at bounding box center [398, 131] width 73 height 29
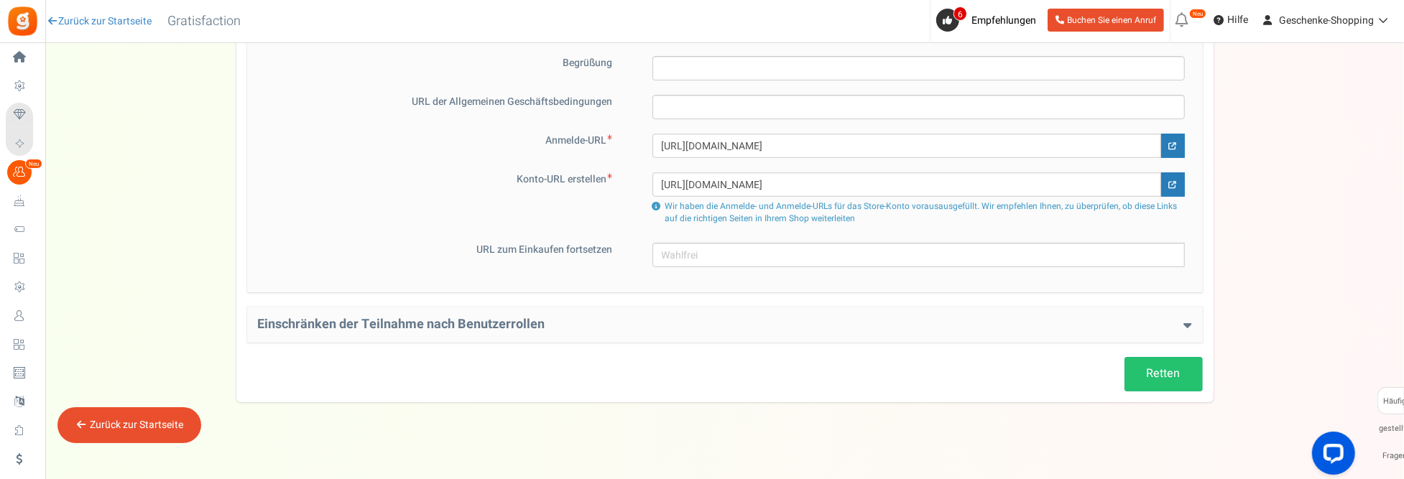
scroll to position [1070, 0]
click at [1173, 361] on link "Retten" at bounding box center [1164, 371] width 78 height 34
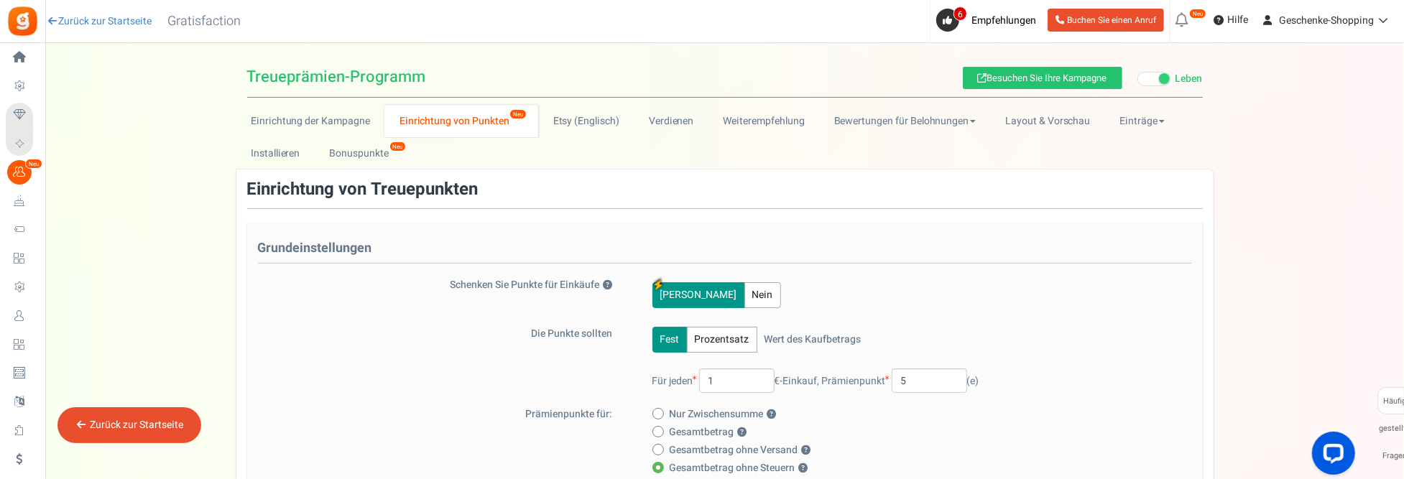
scroll to position [0, 0]
click at [372, 155] on font "Bonuspunkte" at bounding box center [358, 154] width 59 height 15
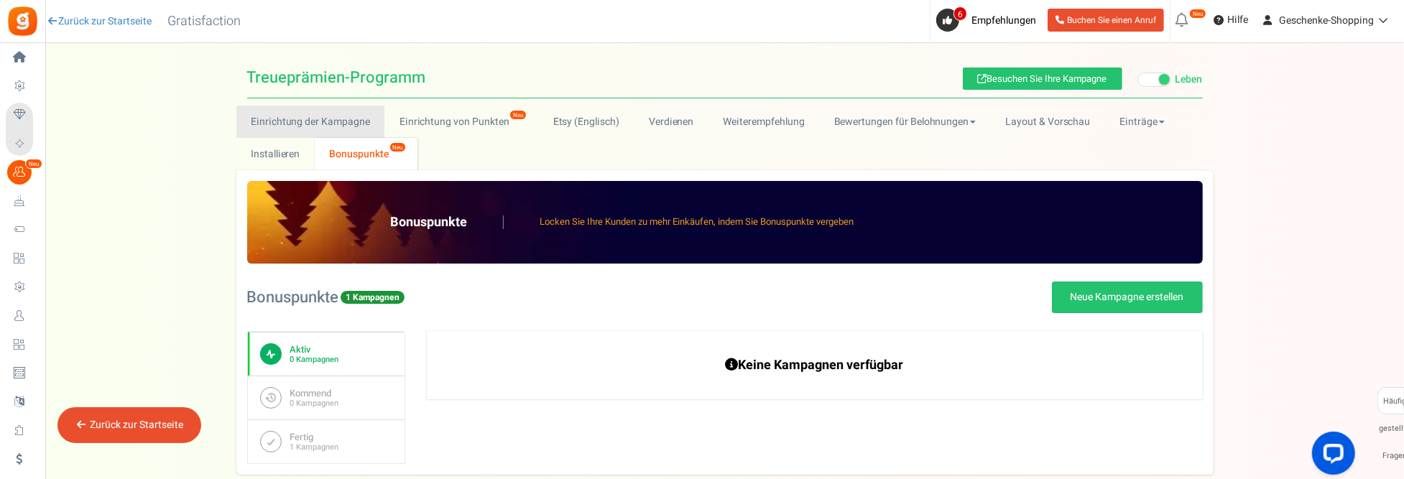
click at [333, 120] on link "Einrichtung der Kampagne" at bounding box center [310, 122] width 149 height 32
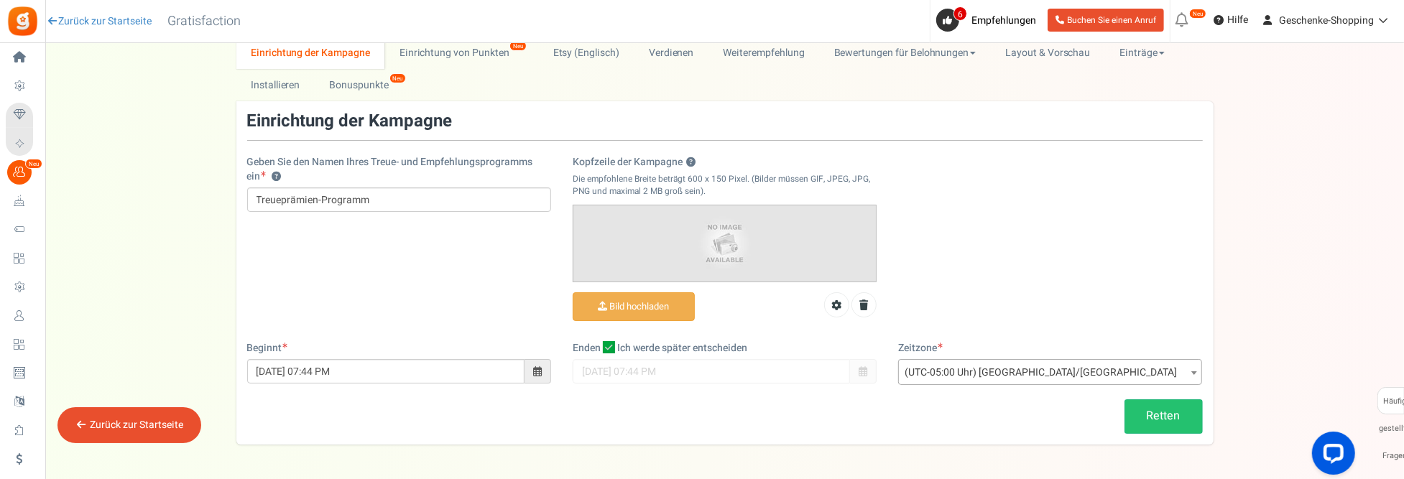
scroll to position [72, 0]
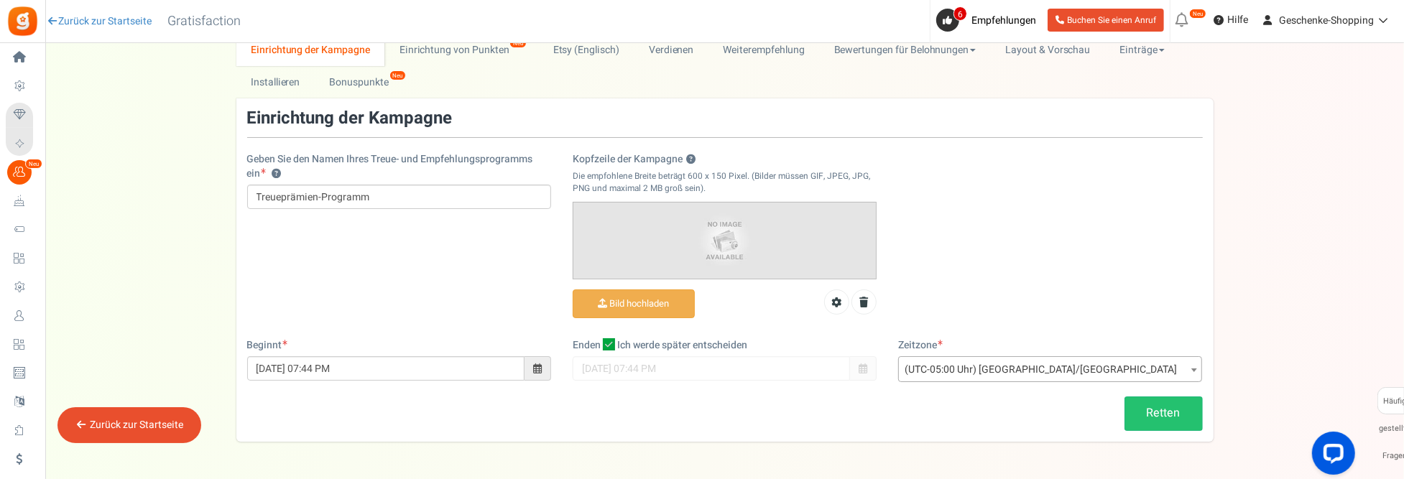
click at [1097, 365] on span "(UTC-05:00 Uhr) [GEOGRAPHIC_DATA]/[GEOGRAPHIC_DATA]" at bounding box center [1050, 370] width 303 height 26
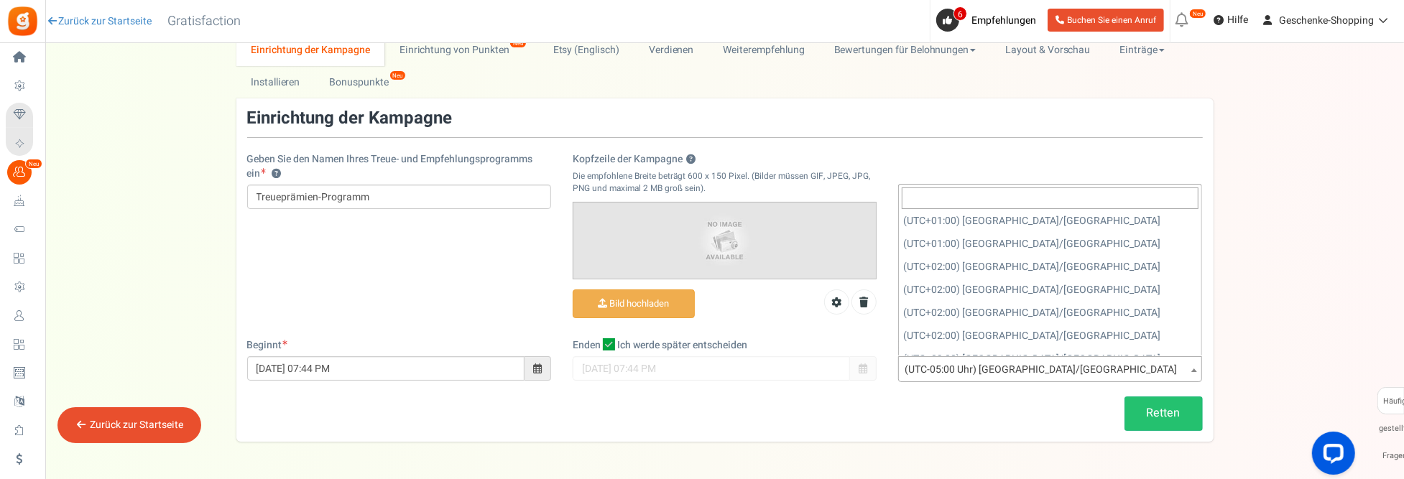
scroll to position [4965, 0]
select select "Europe/[GEOGRAPHIC_DATA]"
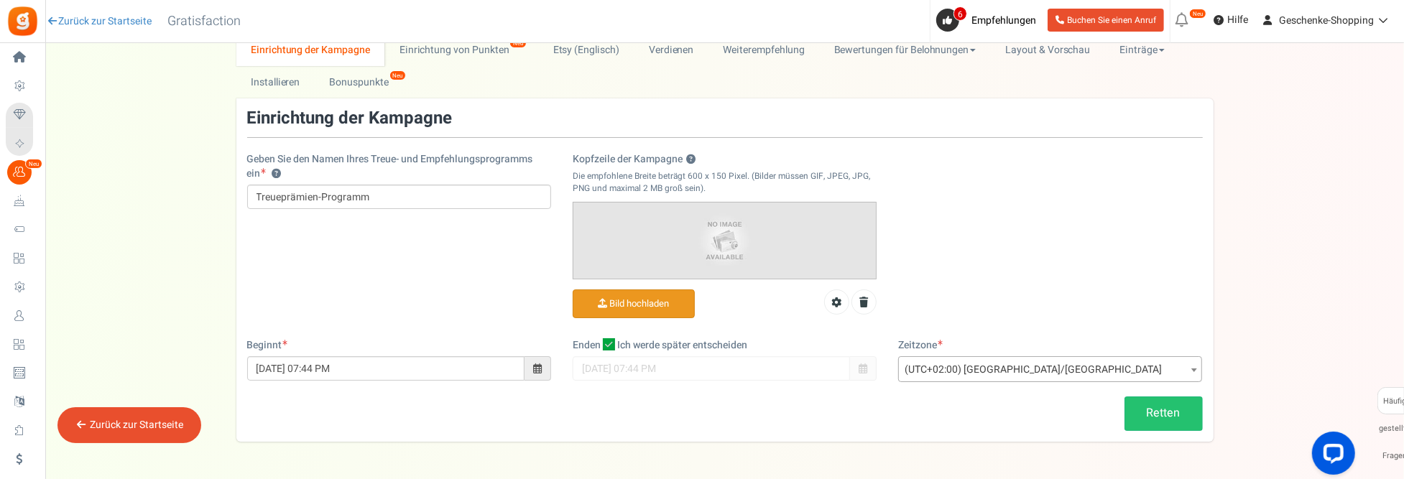
click at [620, 303] on input "Kopfzeile der Kampagne ?" at bounding box center [634, 304] width 121 height 28
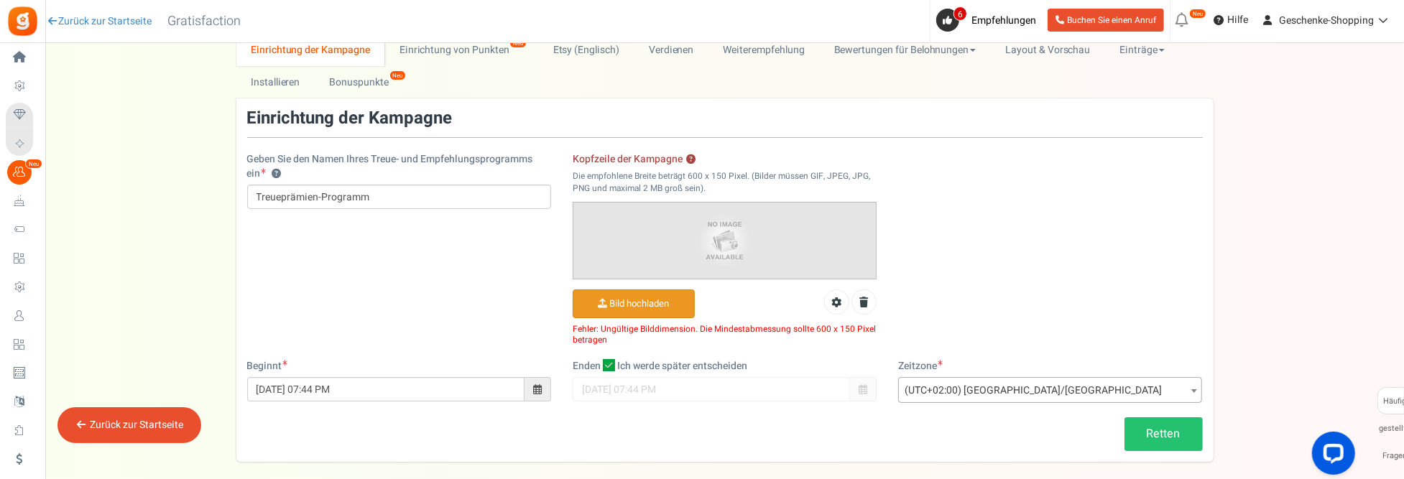
click at [654, 306] on input "Kopfzeile der Kampagne ?" at bounding box center [634, 304] width 121 height 28
click at [673, 298] on input "Kopfzeile der Kampagne ?" at bounding box center [634, 304] width 121 height 28
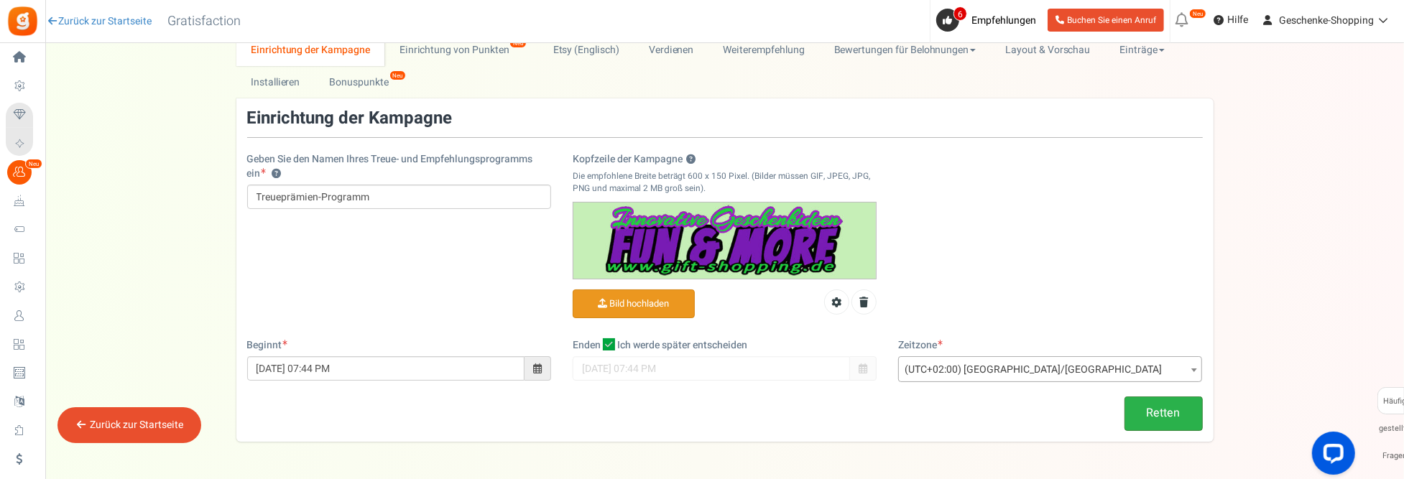
click at [1156, 406] on link "Retten" at bounding box center [1164, 414] width 78 height 34
click at [469, 56] on font "Einrichtung von Punkten" at bounding box center [455, 49] width 110 height 15
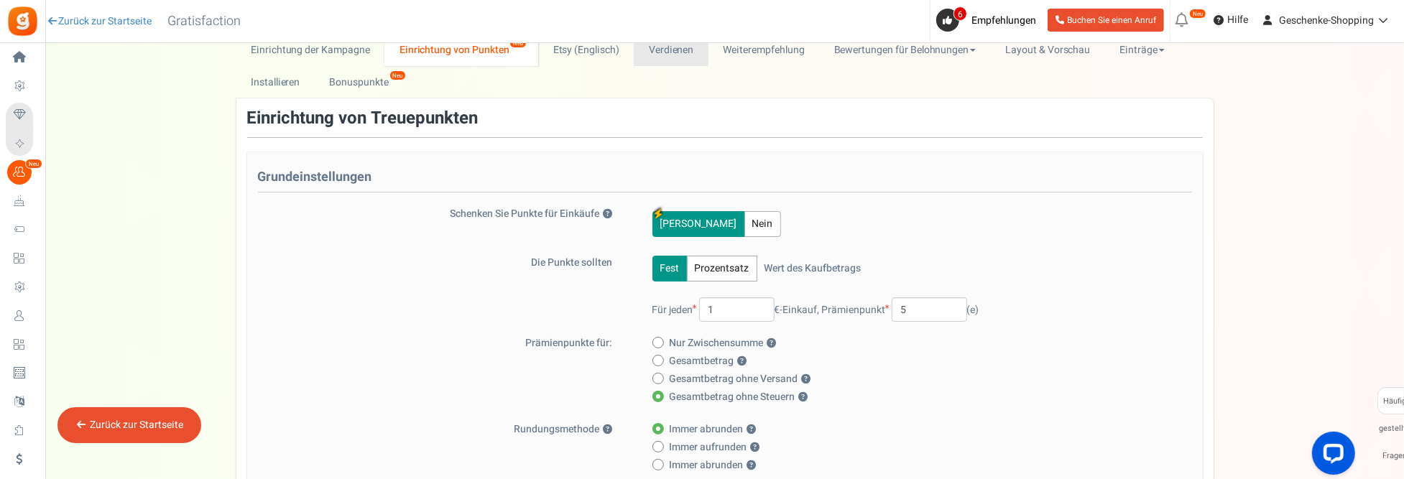
click at [666, 60] on link "Verdienen" at bounding box center [671, 50] width 75 height 32
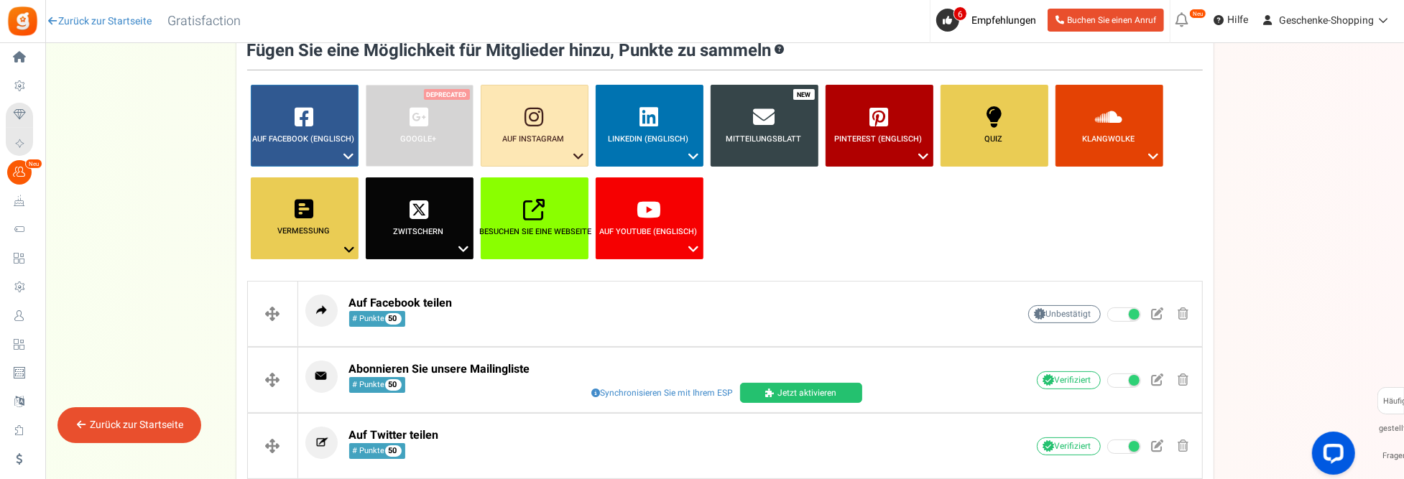
scroll to position [144, 0]
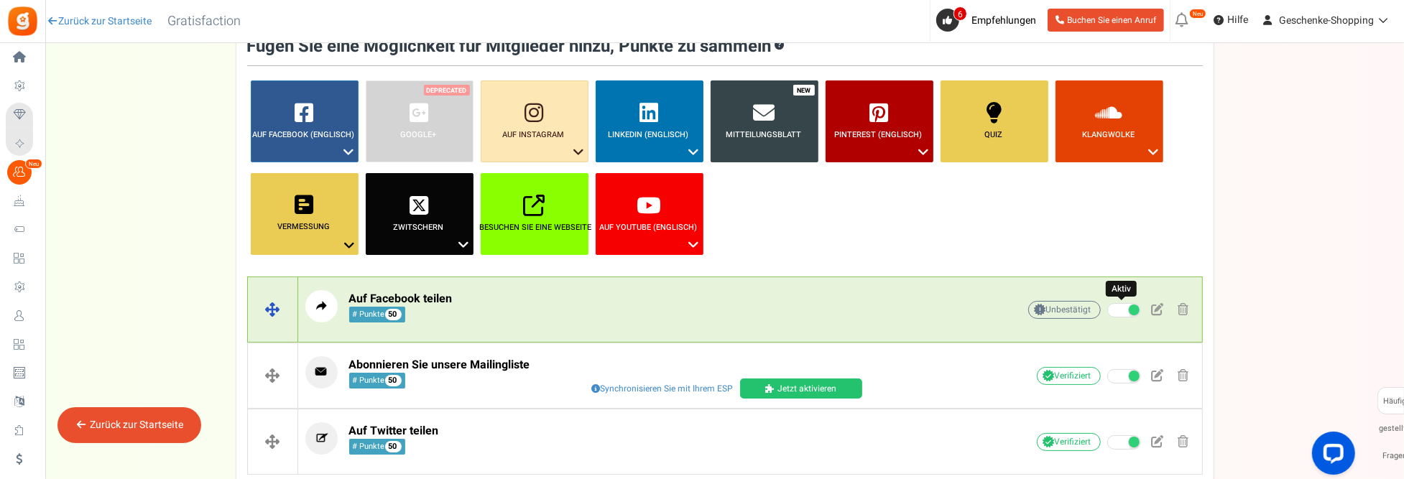
click at [1121, 308] on span at bounding box center [1125, 310] width 34 height 14
click at [1108, 308] on input "Aktiv" at bounding box center [1108, 310] width 0 height 9
click at [1127, 308] on span at bounding box center [1125, 310] width 34 height 14
click at [1108, 308] on input "Inaktiv" at bounding box center [1108, 310] width 0 height 9
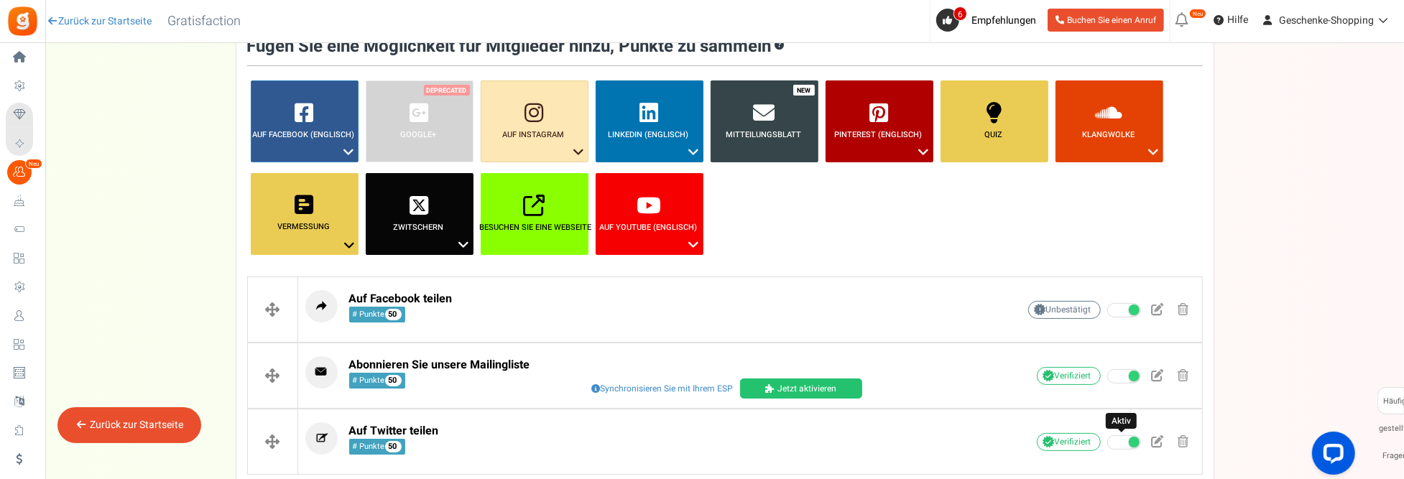
click at [1116, 443] on span at bounding box center [1125, 443] width 34 height 14
click at [1108, 443] on input "Aktiv" at bounding box center [1108, 442] width 0 height 9
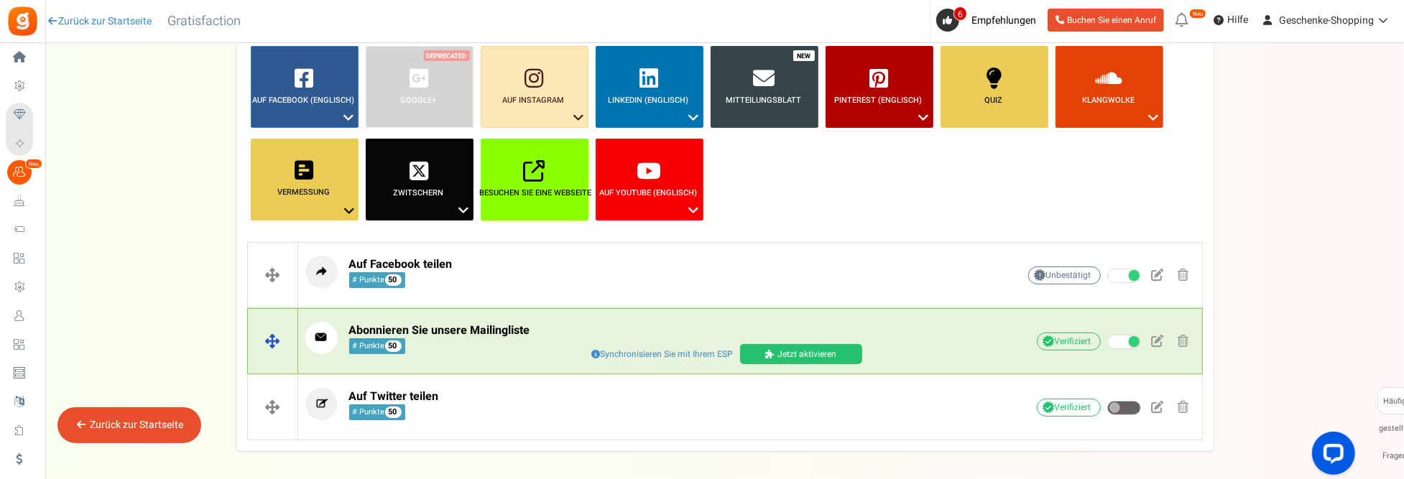
scroll to position [216, 0]
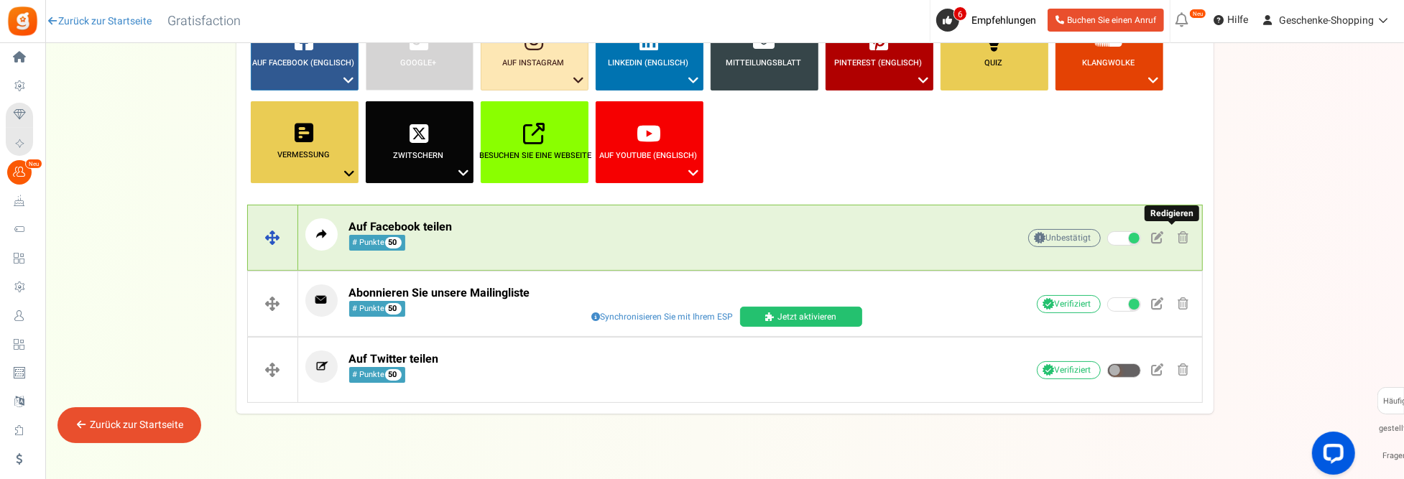
click at [1156, 237] on span at bounding box center [1158, 237] width 12 height 12
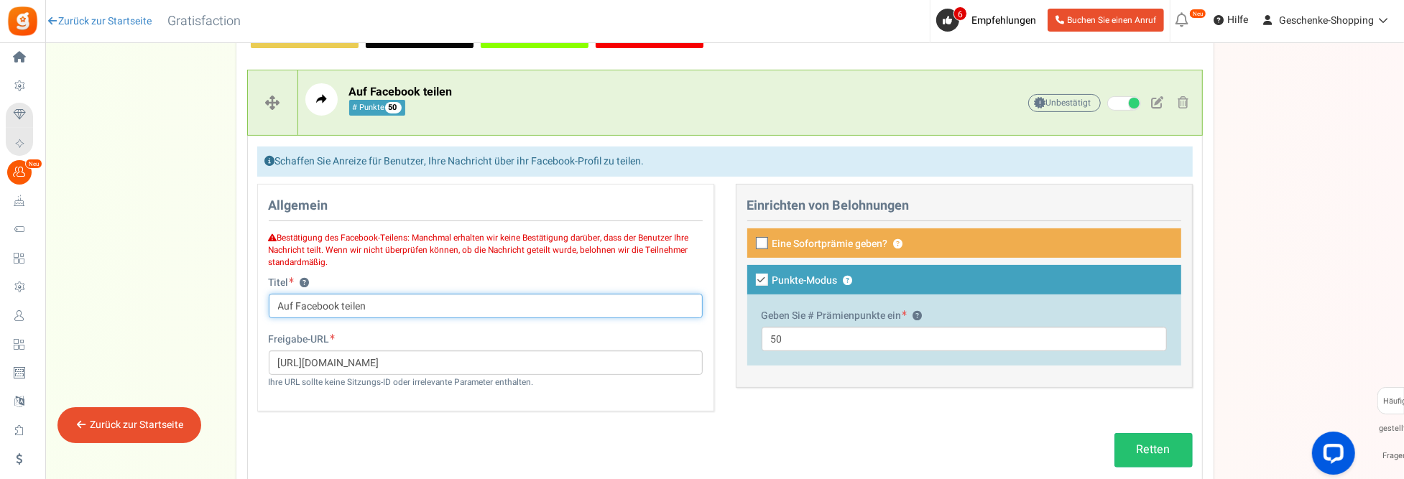
scroll to position [359, 0]
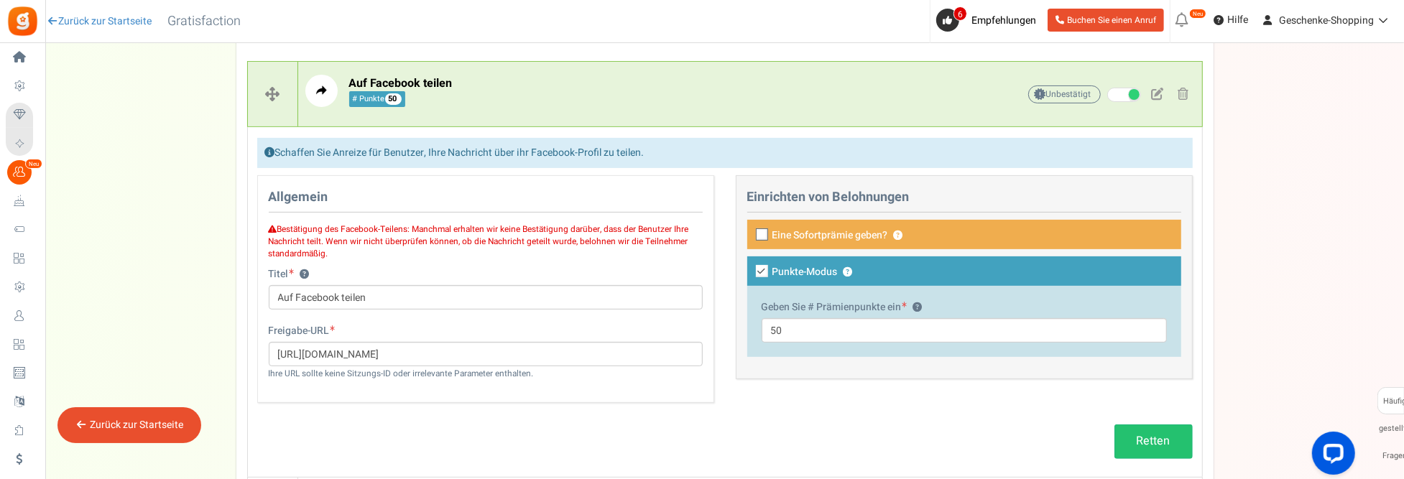
click at [1151, 431] on link "Retten" at bounding box center [1154, 442] width 78 height 34
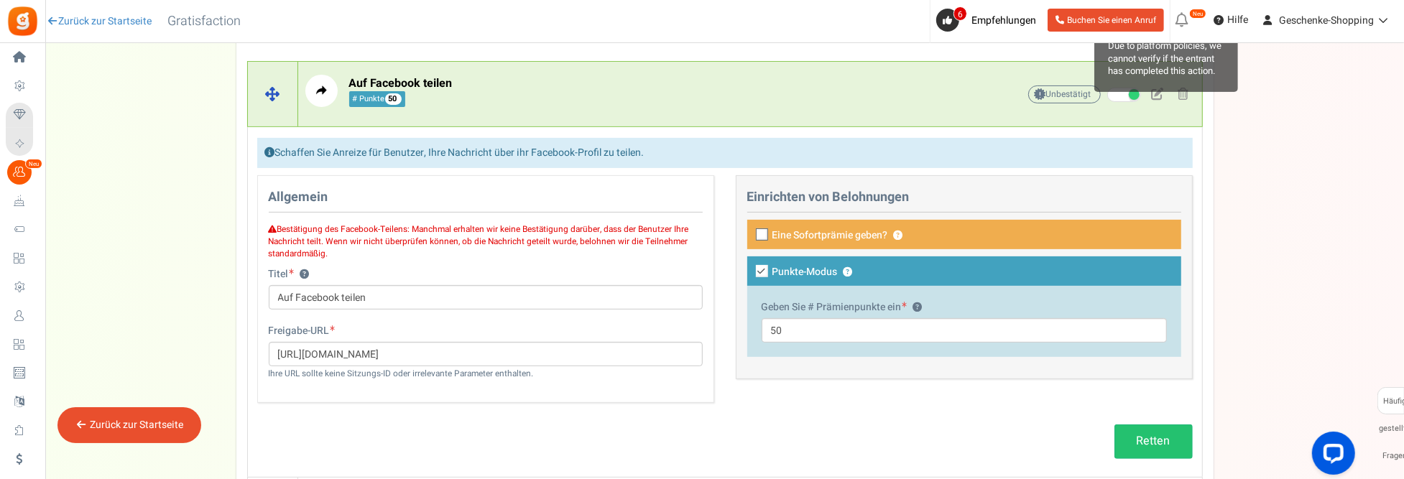
click at [1076, 93] on font "Unbestätigt" at bounding box center [1068, 94] width 45 height 13
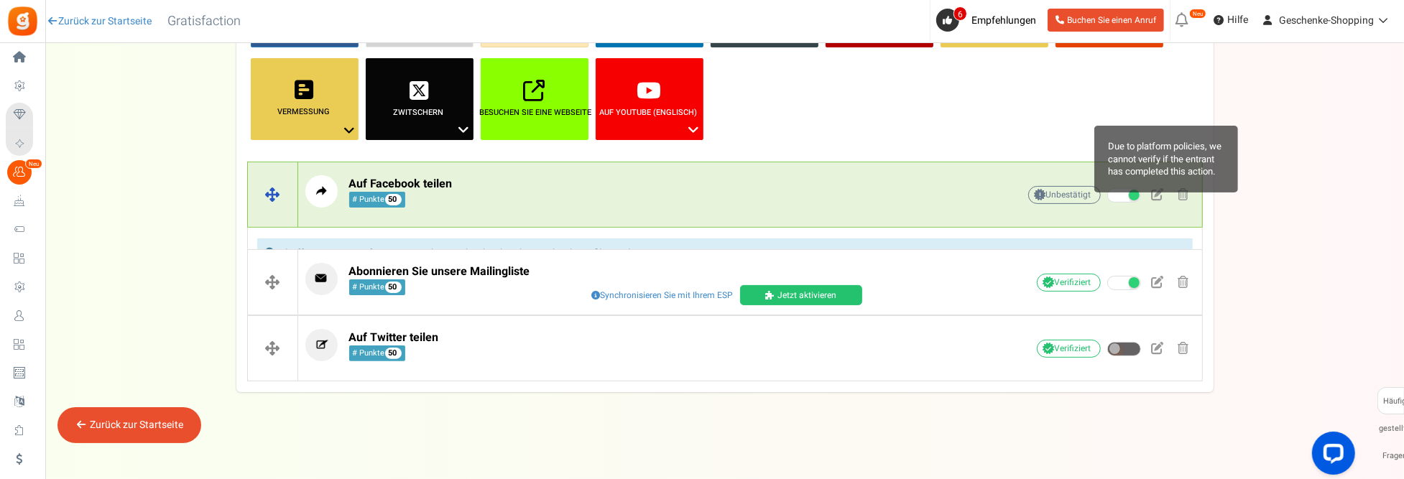
scroll to position [234, 0]
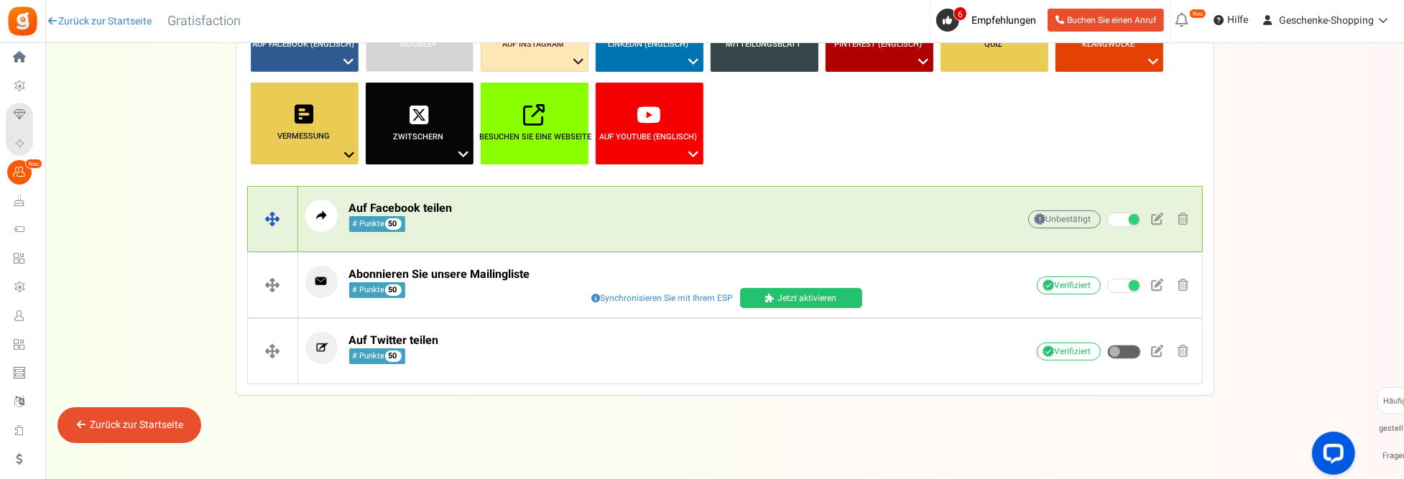
click at [1039, 215] on span at bounding box center [1042, 219] width 9 height 9
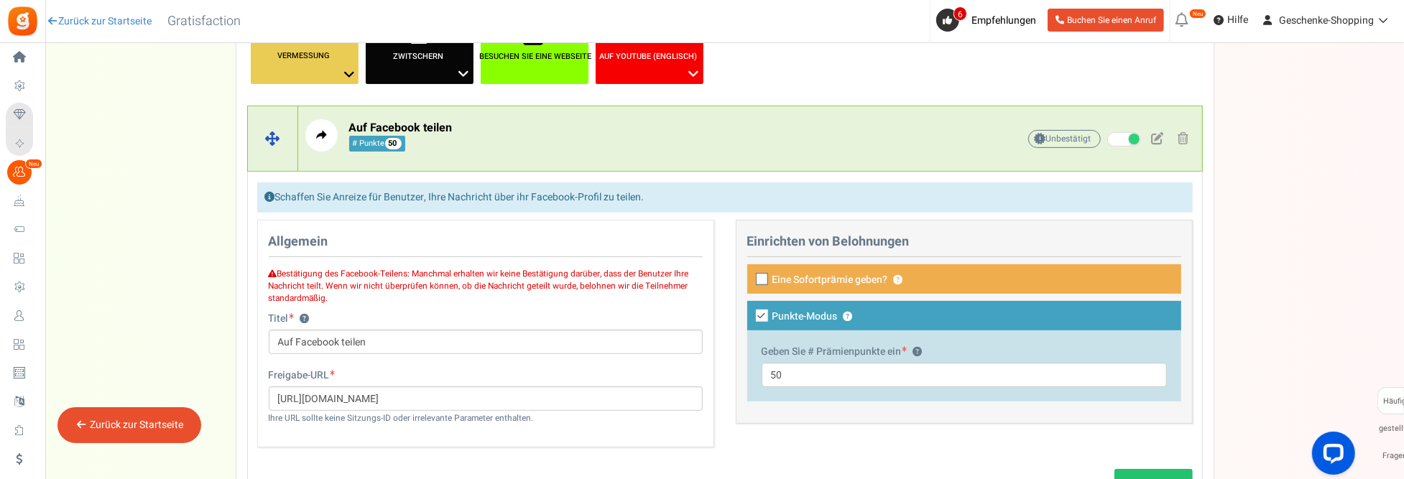
scroll to position [359, 0]
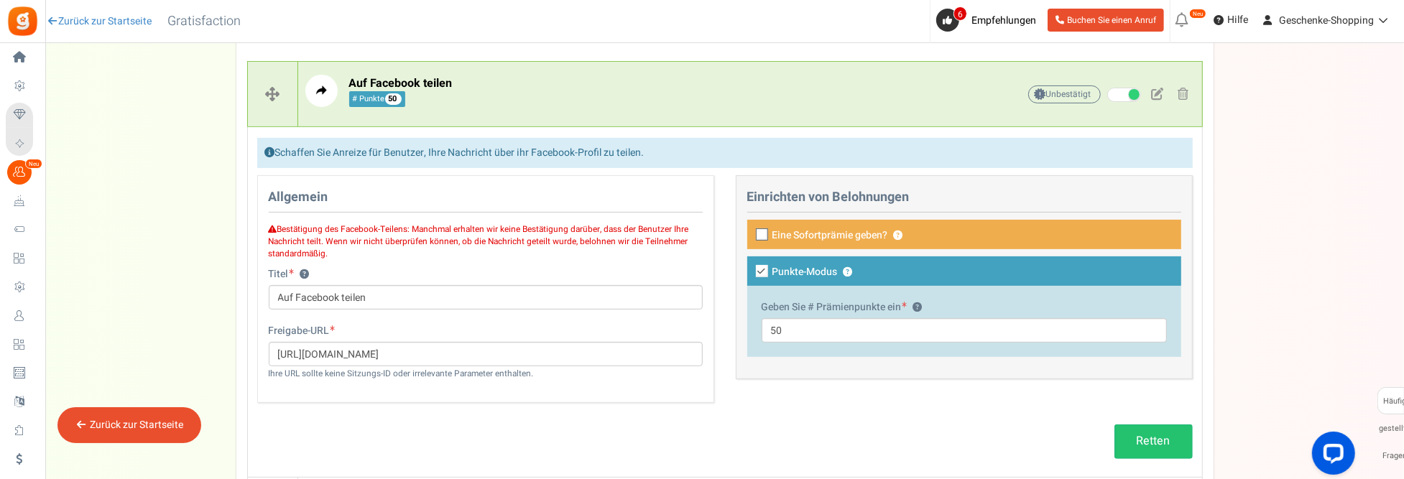
click at [927, 272] on label "Punkte-Modus ?" at bounding box center [964, 271] width 434 height 29
click at [751, 272] on input "Punkte-Modus ?" at bounding box center [746, 272] width 9 height 9
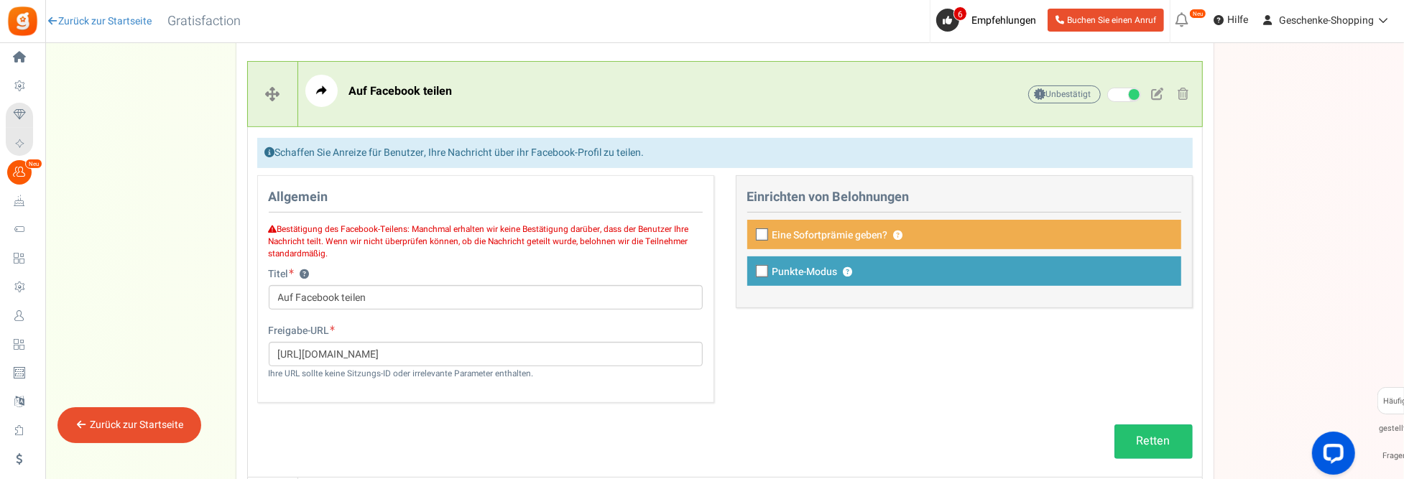
click at [927, 272] on label "Punkte-Modus ?" at bounding box center [964, 271] width 434 height 29
click at [751, 272] on input "Punkte-Modus ?" at bounding box center [746, 272] width 9 height 9
checkbox input "true"
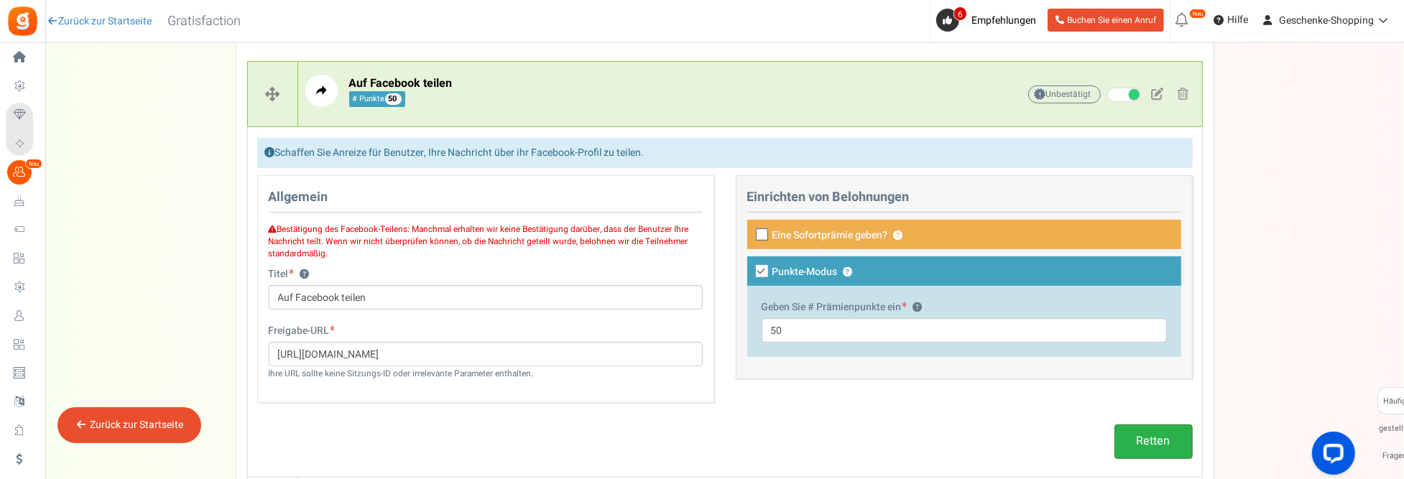
click at [1169, 443] on link "Retten" at bounding box center [1154, 442] width 78 height 34
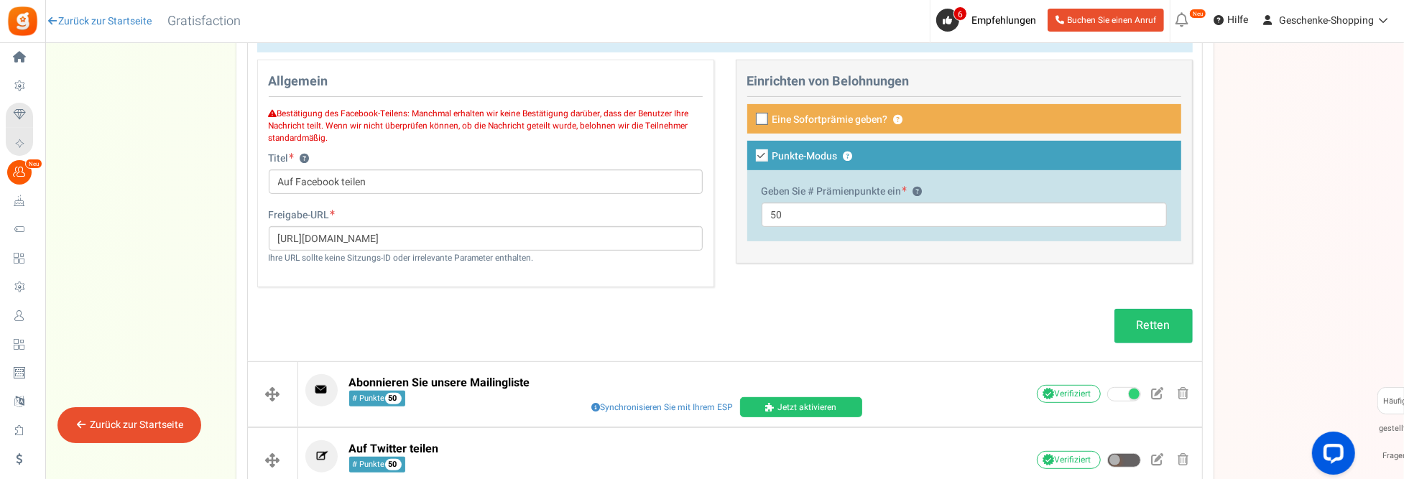
scroll to position [503, 0]
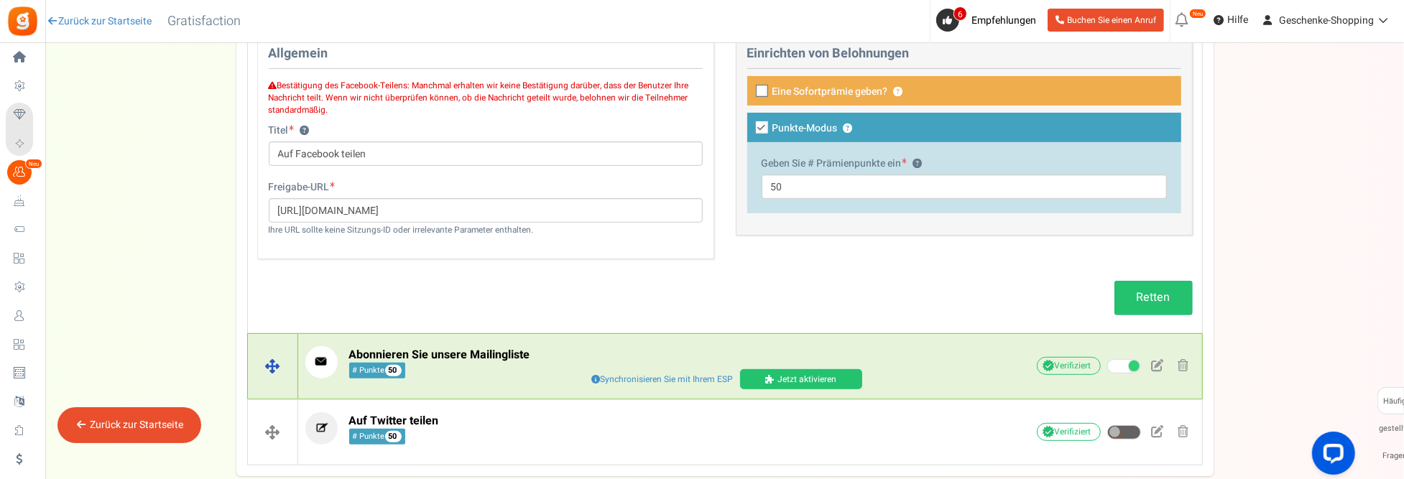
click at [811, 369] on link "Jetzt aktivieren" at bounding box center [801, 379] width 122 height 20
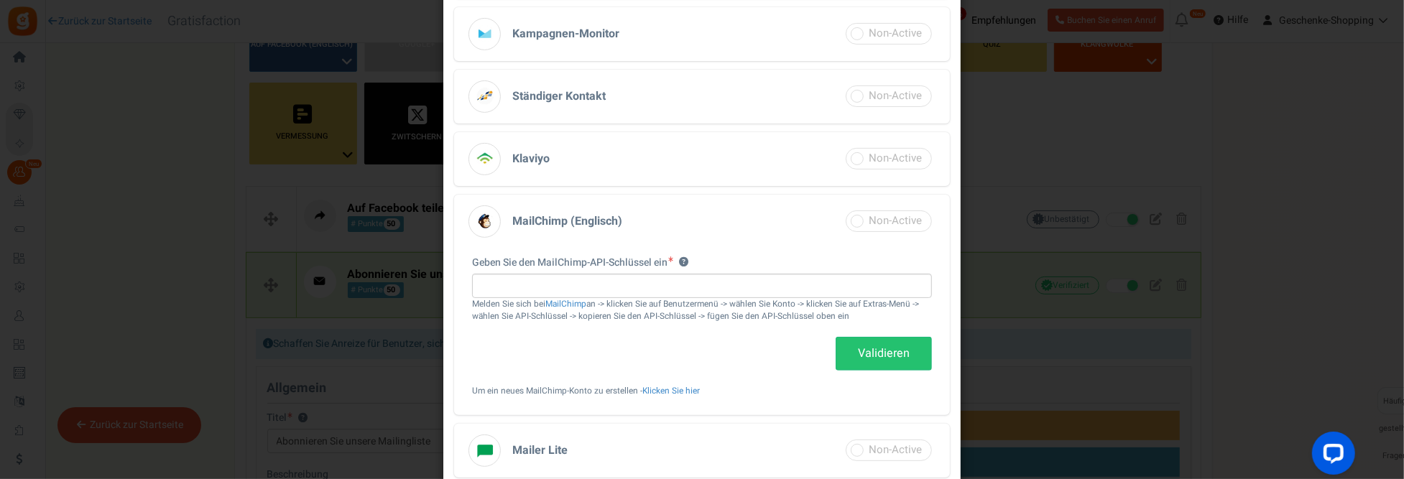
scroll to position [291, 0]
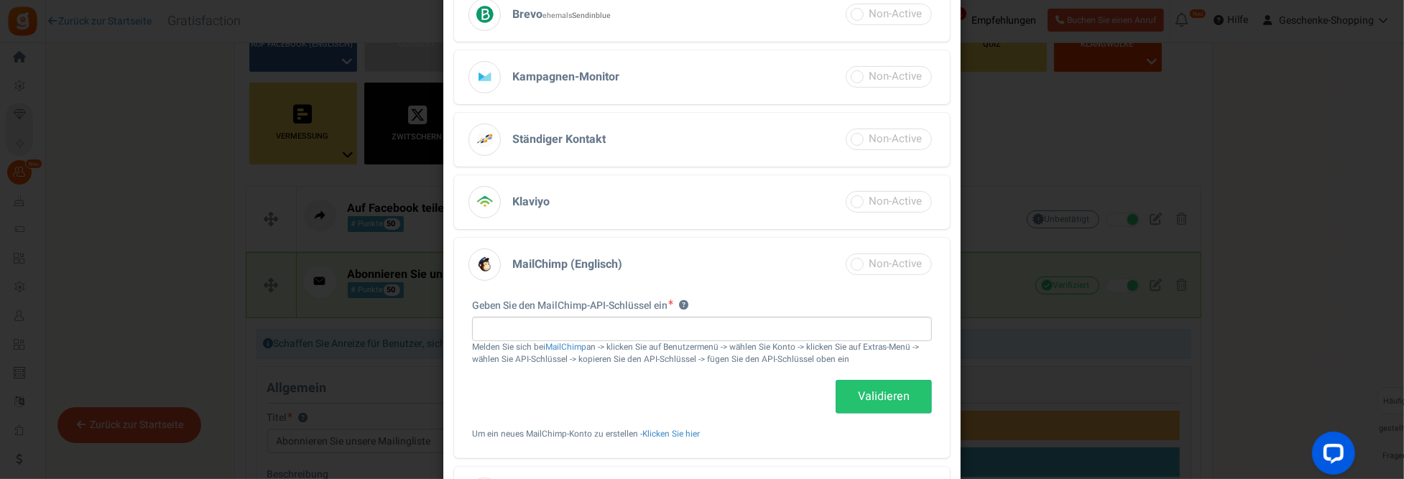
click at [750, 263] on h3 "MailChimp (Englisch)" at bounding box center [702, 265] width 496 height 54
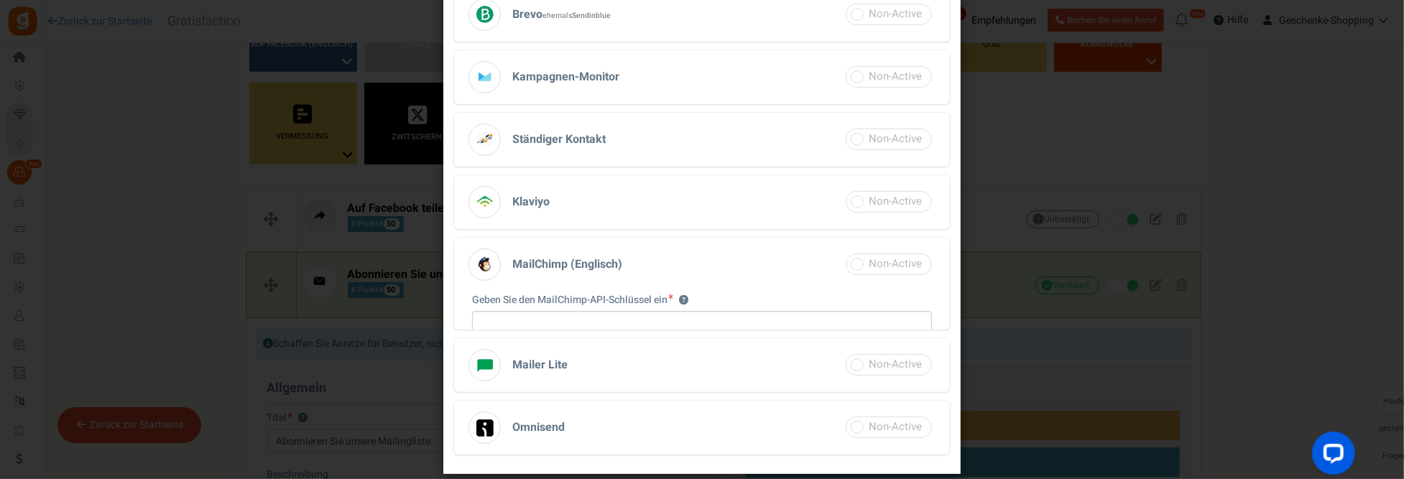
scroll to position [269, 0]
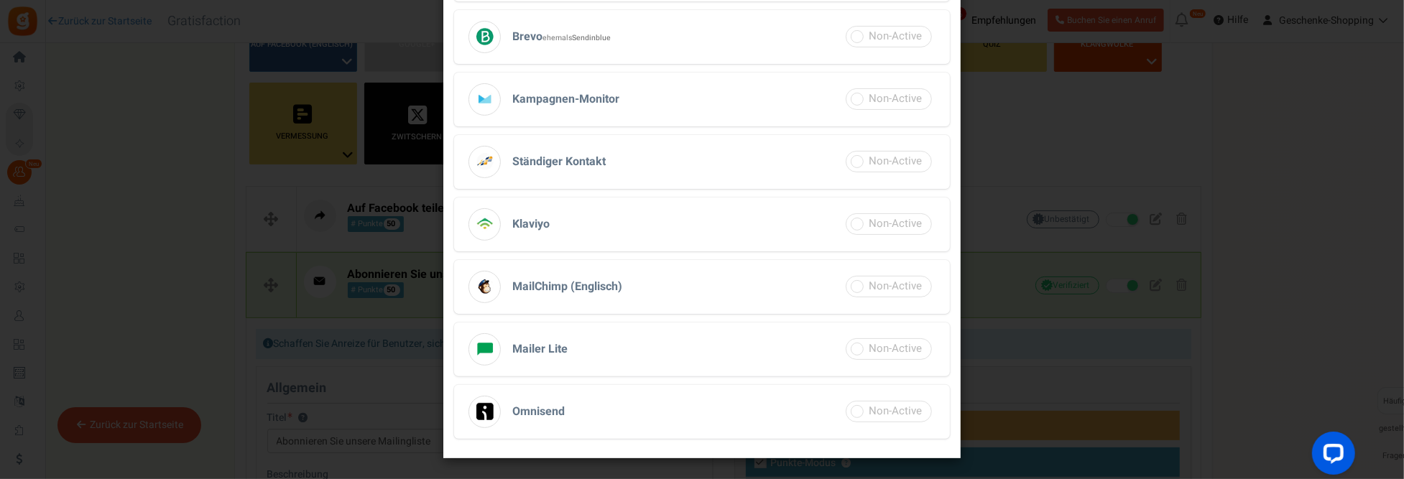
click at [553, 278] on span "MailChimp (Englisch)" at bounding box center [567, 286] width 110 height 17
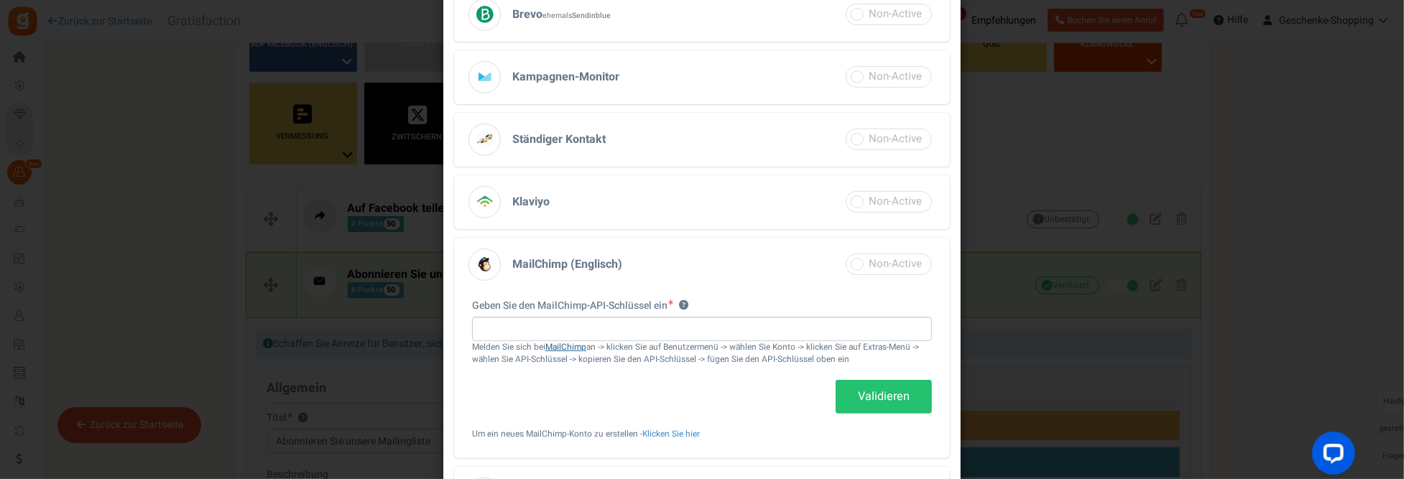
click at [566, 347] on link "MailChimp" at bounding box center [566, 347] width 41 height 12
